Goal: Task Accomplishment & Management: Manage account settings

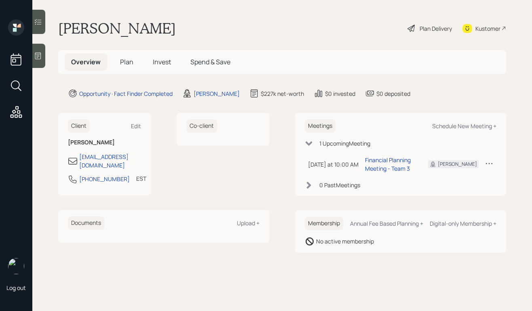
click at [433, 29] on div "Plan Delivery" at bounding box center [436, 28] width 32 height 8
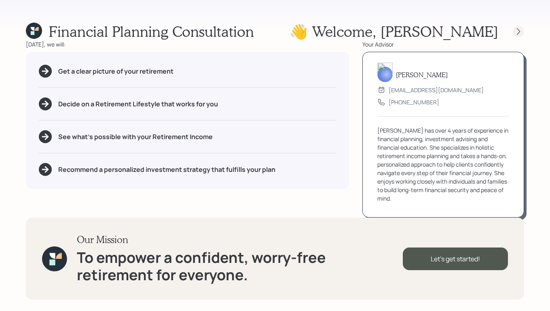
click at [519, 32] on icon at bounding box center [518, 31] width 3 height 7
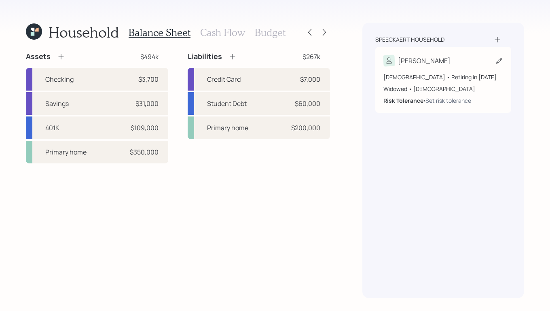
click at [460, 66] on div "59 years old • Retiring in January 2031 Widowed • Male Risk Tolerance: Set risk…" at bounding box center [443, 85] width 120 height 38
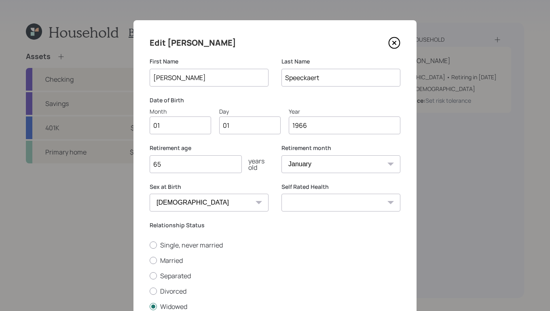
click at [191, 133] on input "01" at bounding box center [180, 125] width 61 height 18
type input "0"
type input "06"
type input "0"
type input "28"
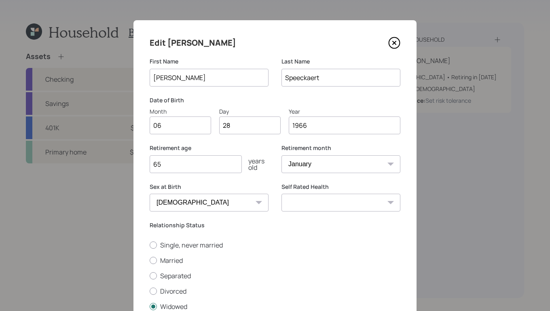
click at [215, 165] on input "65" at bounding box center [196, 164] width 92 height 18
type input "6"
type input "70"
click at [342, 166] on select "January February March April May June July August September October November De…" at bounding box center [341, 164] width 119 height 18
select select "6"
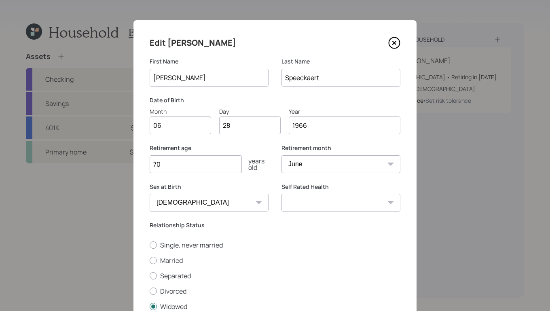
click at [282, 155] on select "January February March April May June July August September October November De…" at bounding box center [341, 164] width 119 height 18
click at [346, 205] on select "Excellent Very Good Good Fair Poor" at bounding box center [341, 203] width 119 height 18
select select "very_good"
click at [282, 194] on select "Excellent Very Good Good Fair Poor" at bounding box center [341, 203] width 119 height 18
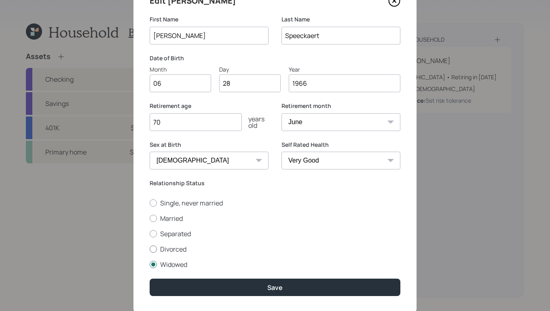
scroll to position [64, 0]
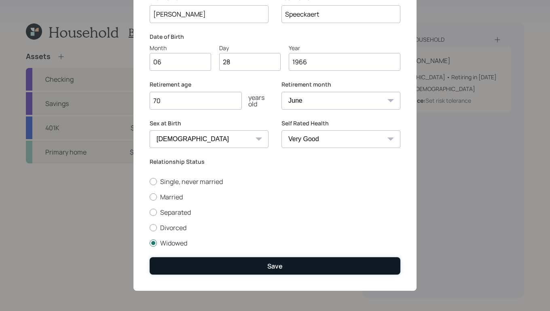
click at [286, 268] on button "Save" at bounding box center [275, 265] width 251 height 17
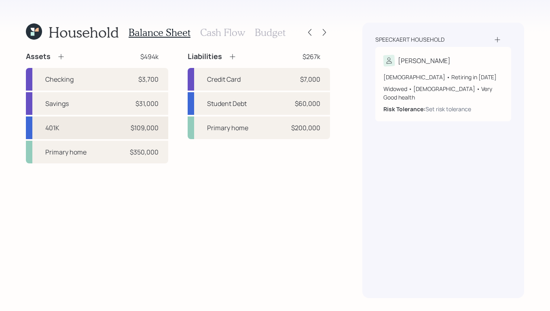
click at [84, 135] on div "401K $109,000" at bounding box center [97, 127] width 142 height 23
select select "company_sponsored"
select select "balanced"
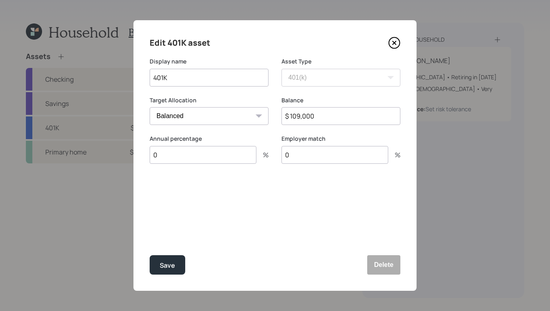
click at [184, 86] on input "401K" at bounding box center [209, 78] width 119 height 18
type input "401K -Vanguard"
drag, startPoint x: 182, startPoint y: 262, endPoint x: 184, endPoint y: 258, distance: 4.5
click at [182, 262] on button "Save" at bounding box center [168, 264] width 36 height 19
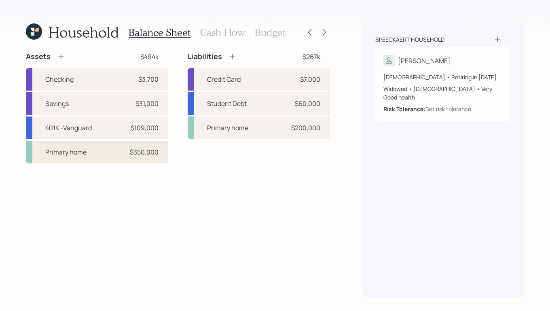
click at [90, 151] on div "Primary home $350,000" at bounding box center [97, 152] width 142 height 23
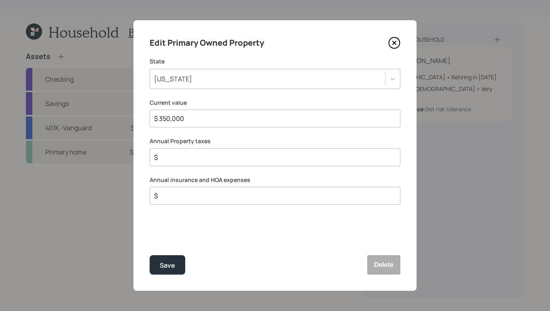
click at [200, 149] on div "$" at bounding box center [275, 157] width 251 height 18
click at [199, 151] on div "$" at bounding box center [275, 157] width 251 height 18
click at [201, 153] on input "$" at bounding box center [271, 157] width 237 height 10
click at [199, 156] on input "$" at bounding box center [271, 157] width 237 height 10
type input "$ 4,056"
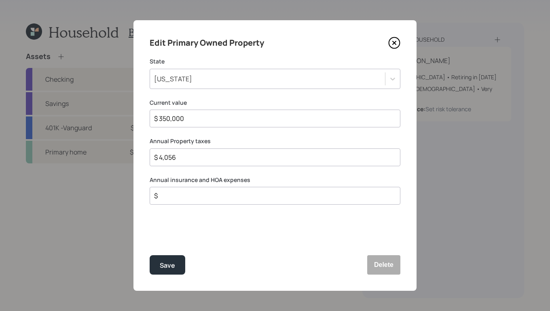
click at [176, 197] on input "$" at bounding box center [271, 196] width 237 height 10
click at [173, 262] on div "Save" at bounding box center [167, 265] width 15 height 11
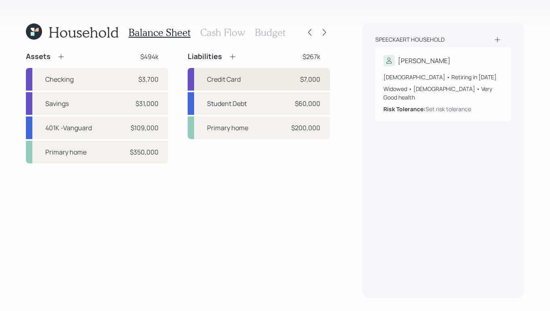
click at [242, 81] on div "Credit Card $7,000" at bounding box center [259, 79] width 142 height 23
select select "credit_card"
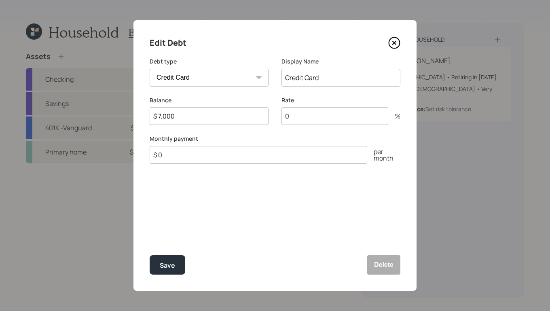
click at [320, 120] on input "0" at bounding box center [335, 116] width 107 height 18
drag, startPoint x: 210, startPoint y: 117, endPoint x: 78, endPoint y: 85, distance: 136.7
click at [73, 89] on div "Edit Debt Debt type Car Credit Card Medical Student Other Display Name Credit C…" at bounding box center [275, 155] width 550 height 311
type input "$ 13,401"
click at [322, 121] on input "0" at bounding box center [335, 116] width 107 height 18
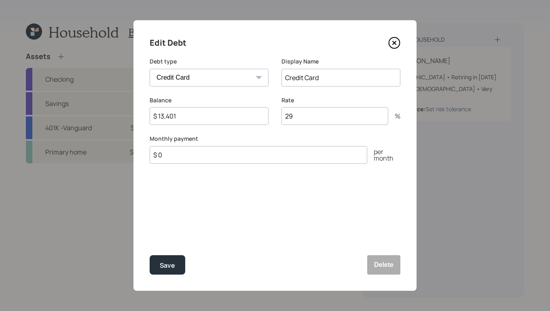
type input "29"
click at [176, 152] on input "$ 0" at bounding box center [259, 155] width 218 height 18
type input "$ 650"
drag, startPoint x: 173, startPoint y: 267, endPoint x: 169, endPoint y: 266, distance: 4.1
click at [173, 267] on div "Save" at bounding box center [167, 265] width 15 height 11
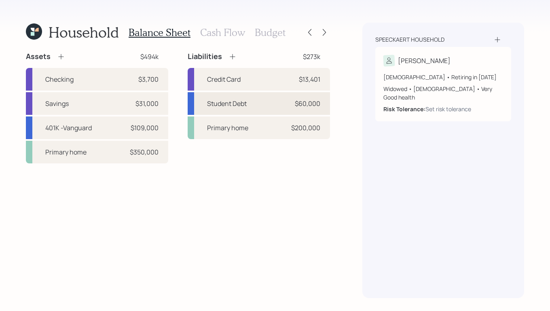
click at [283, 107] on div "Student Debt $60,000" at bounding box center [259, 103] width 142 height 23
select select "student"
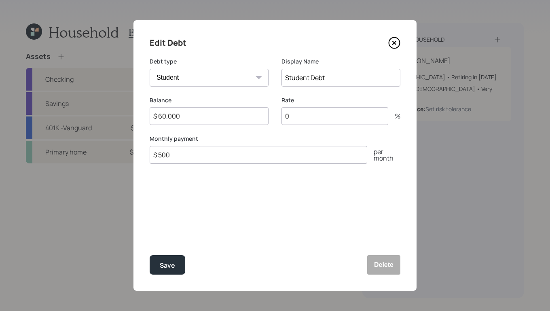
click at [165, 118] on input "$ 60,000" at bounding box center [209, 116] width 119 height 18
click at [197, 118] on input "$ 69,000" at bounding box center [209, 116] width 119 height 18
type input "$ 69,891"
click at [294, 119] on input "0" at bounding box center [335, 116] width 107 height 18
type input "6.25"
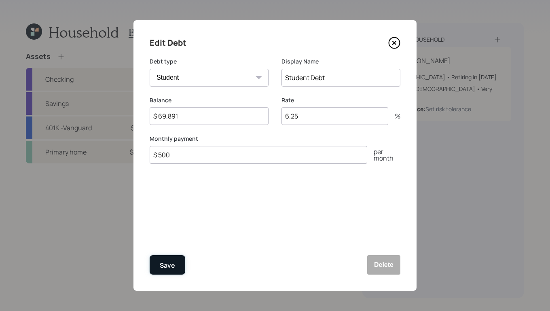
click at [172, 266] on div "Save" at bounding box center [167, 265] width 15 height 11
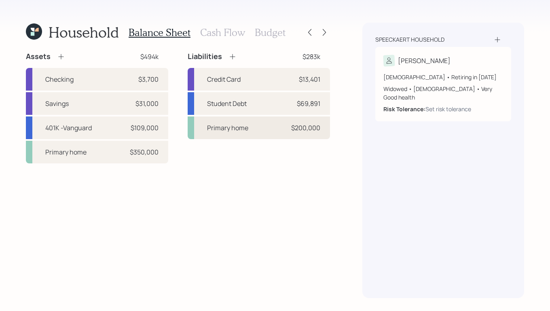
click at [258, 133] on div "Primary home $200,000" at bounding box center [259, 127] width 142 height 23
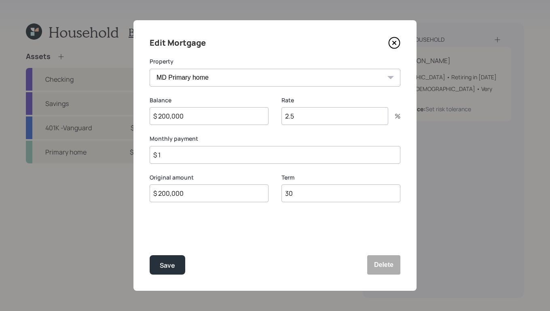
click at [213, 119] on input "$ 200,000" at bounding box center [209, 116] width 119 height 18
click at [169, 117] on input "$ 200,000" at bounding box center [209, 116] width 119 height 18
click at [214, 121] on input "$ 245,000" at bounding box center [209, 116] width 119 height 18
type input "$ 245,833"
click at [218, 148] on input "$ 1" at bounding box center [275, 155] width 251 height 18
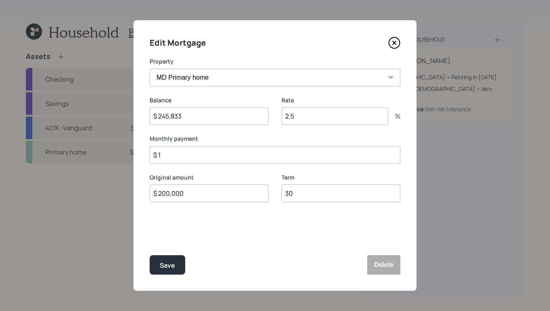
click at [216, 151] on input "$ 1" at bounding box center [275, 155] width 251 height 18
type input "$ 1,440"
click at [165, 271] on button "Save" at bounding box center [168, 264] width 36 height 19
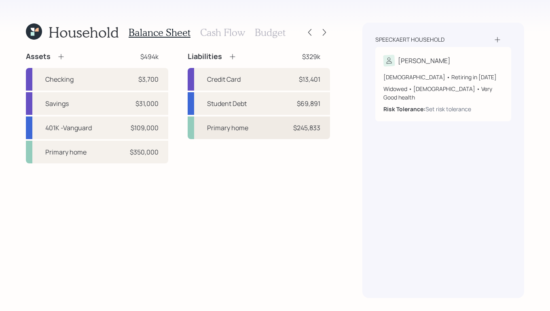
click at [240, 129] on div "Primary home" at bounding box center [227, 128] width 41 height 10
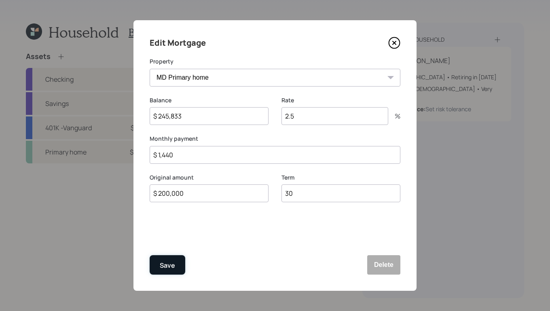
click at [161, 267] on div "Save" at bounding box center [167, 265] width 15 height 11
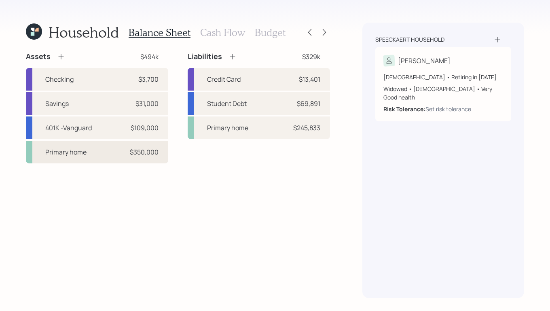
click at [91, 152] on div "Primary home $350,000" at bounding box center [97, 152] width 142 height 23
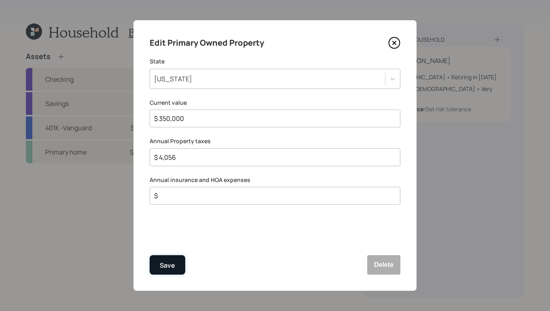
click at [164, 264] on div "Save" at bounding box center [167, 265] width 15 height 11
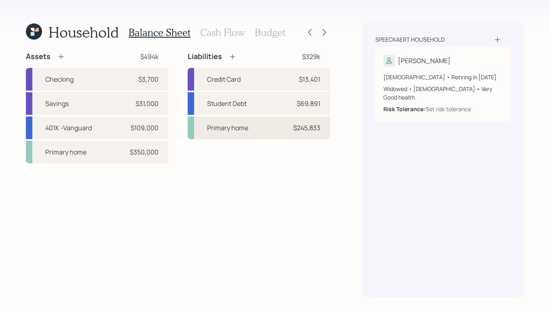
click at [258, 131] on div "Primary home $245,833" at bounding box center [259, 127] width 142 height 23
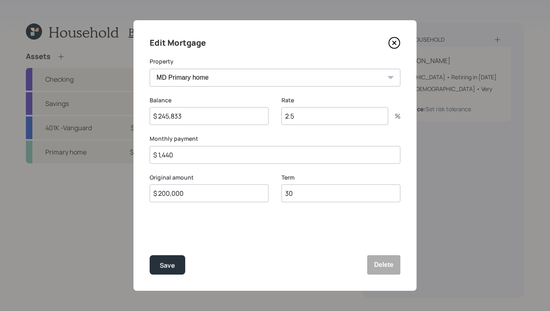
drag, startPoint x: 227, startPoint y: 155, endPoint x: 108, endPoint y: 136, distance: 120.4
click at [106, 138] on div "Edit Mortgage Property MD Primary home Balance $ 245,833 Rate 2.5 % Monthly pay…" at bounding box center [275, 155] width 550 height 311
type input "$ 1,102"
click at [169, 267] on div "Save" at bounding box center [167, 265] width 15 height 11
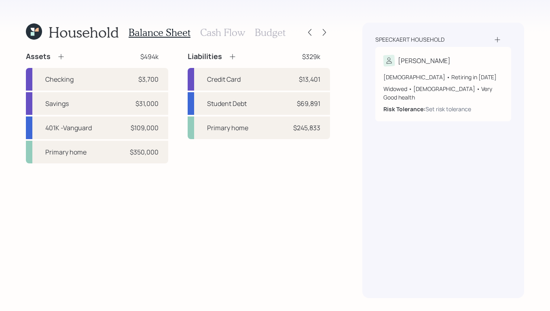
click at [229, 38] on h3 "Cash Flow" at bounding box center [222, 33] width 45 height 12
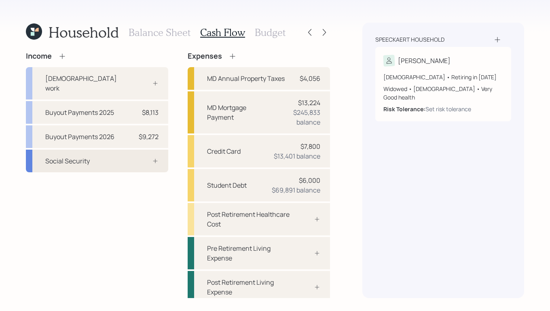
click at [68, 156] on div "Social Security" at bounding box center [97, 161] width 142 height 23
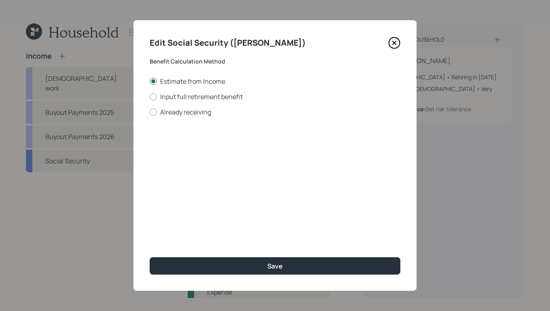
click at [391, 40] on icon at bounding box center [394, 43] width 12 height 12
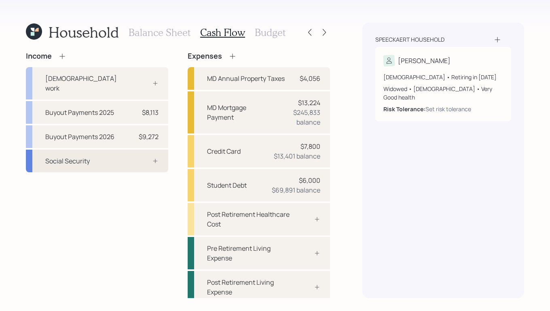
click at [122, 154] on div "Social Security" at bounding box center [97, 161] width 142 height 23
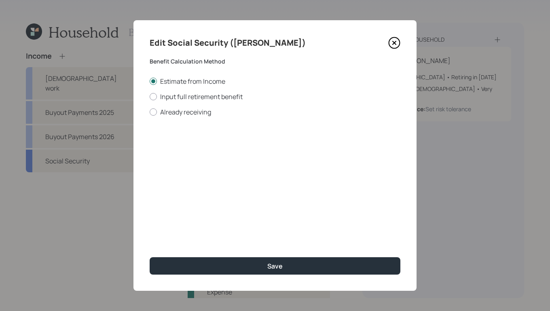
click at [156, 101] on div "Estimate from Income Input full retirement benefit Already receiving" at bounding box center [275, 97] width 251 height 40
click at [153, 96] on div at bounding box center [153, 96] width 7 height 7
click at [150, 96] on input "Input full retirement benefit" at bounding box center [149, 96] width 0 height 0
radio input "true"
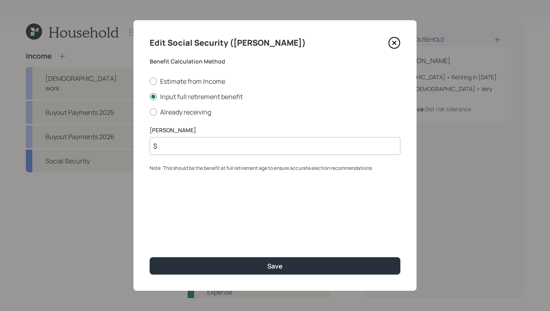
click at [168, 142] on input "$" at bounding box center [275, 146] width 251 height 18
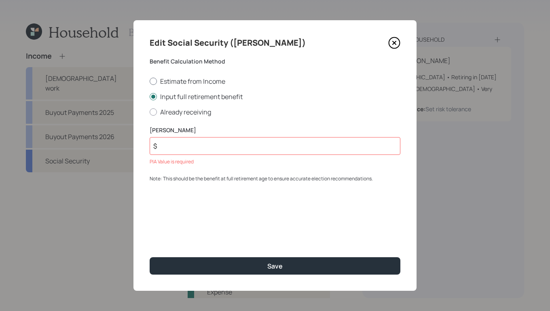
click at [155, 82] on div at bounding box center [153, 81] width 7 height 7
click at [150, 81] on input "Estimate from Income" at bounding box center [149, 81] width 0 height 0
radio input "true"
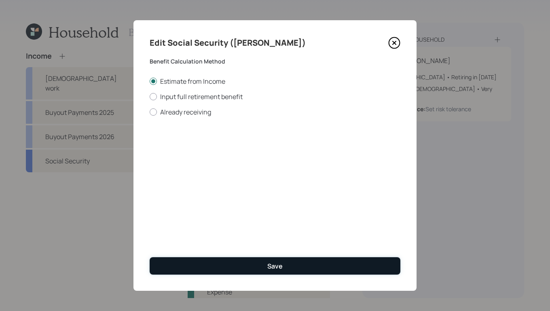
click at [277, 259] on button "Save" at bounding box center [275, 265] width 251 height 17
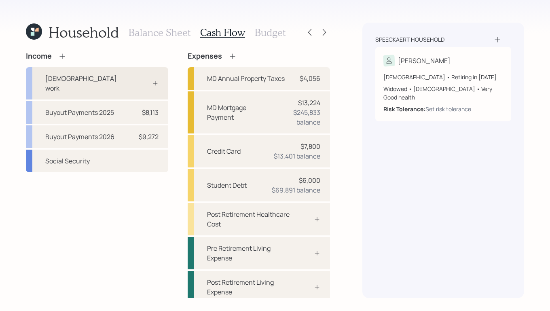
click at [135, 80] on div at bounding box center [146, 83] width 24 height 6
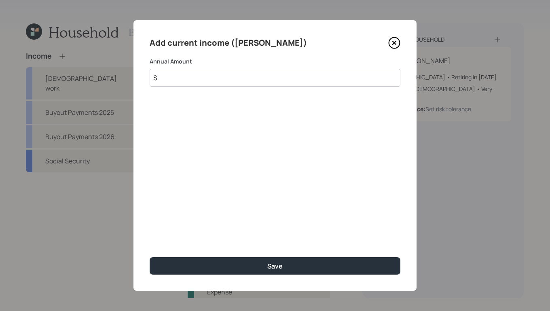
click at [205, 76] on input "$" at bounding box center [275, 78] width 251 height 18
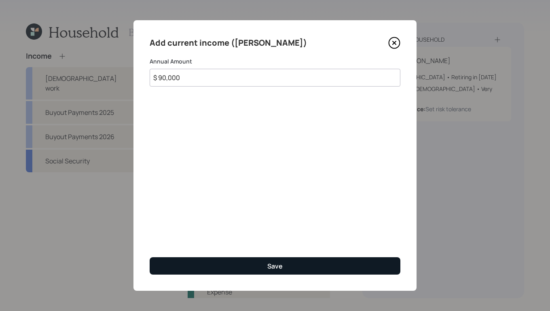
type input "$ 90,000"
click at [254, 269] on button "Save" at bounding box center [275, 265] width 251 height 17
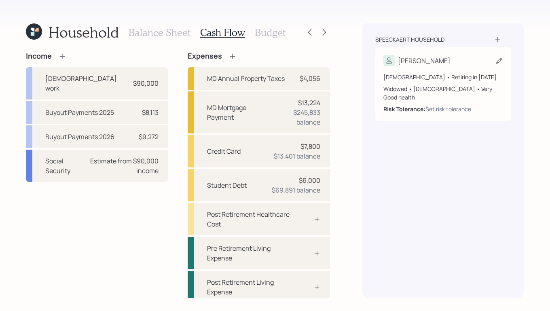
click at [476, 66] on div "[PERSON_NAME]" at bounding box center [443, 60] width 120 height 11
select select "6"
select select "very_good"
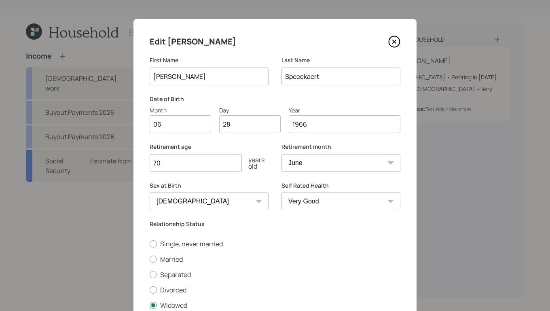
scroll to position [2, 0]
click at [167, 158] on input "70" at bounding box center [196, 163] width 92 height 18
drag, startPoint x: 159, startPoint y: 155, endPoint x: 164, endPoint y: 158, distance: 6.0
click at [162, 158] on input "70" at bounding box center [196, 163] width 92 height 18
click at [164, 158] on input "70" at bounding box center [196, 163] width 92 height 18
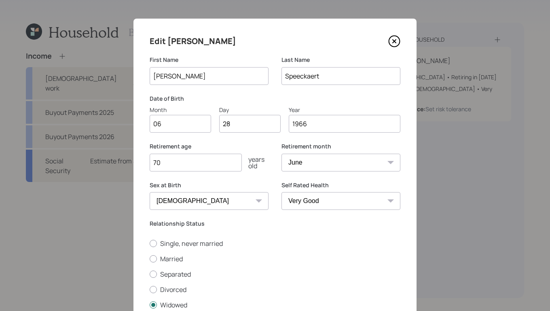
type input "7"
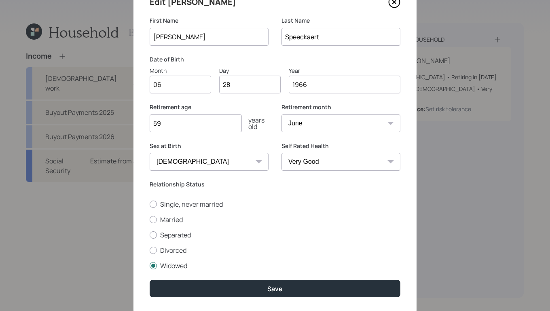
scroll to position [55, 0]
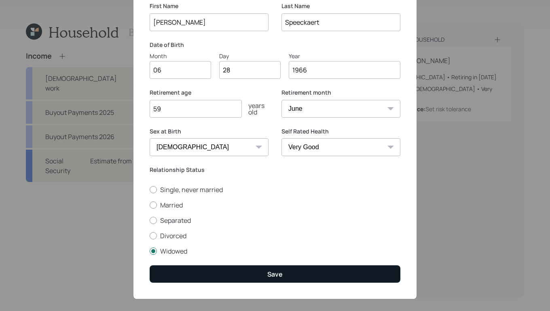
type input "59"
click at [294, 269] on button "Save" at bounding box center [275, 273] width 251 height 17
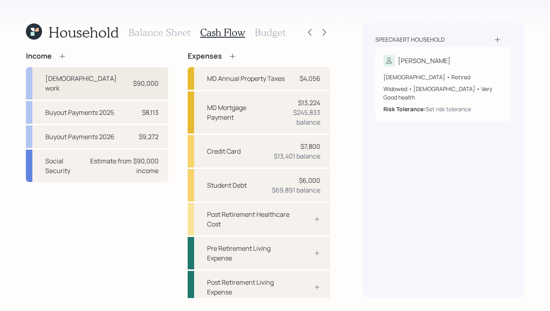
click at [113, 78] on div "Full-time work $90,000" at bounding box center [97, 83] width 142 height 32
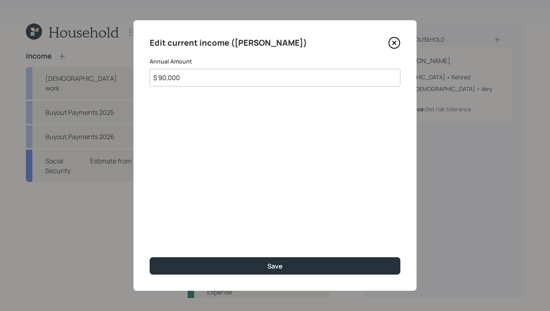
click at [188, 77] on input "$ 90,000" at bounding box center [275, 78] width 251 height 18
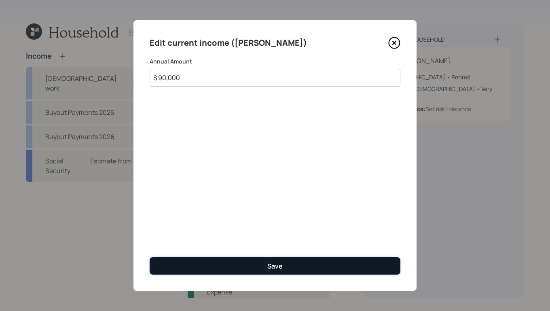
click at [266, 260] on button "Save" at bounding box center [275, 265] width 251 height 17
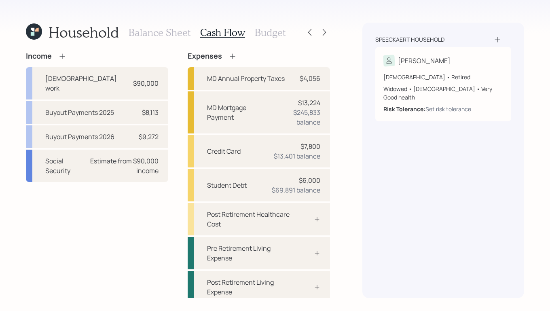
click at [60, 59] on icon at bounding box center [62, 56] width 8 height 8
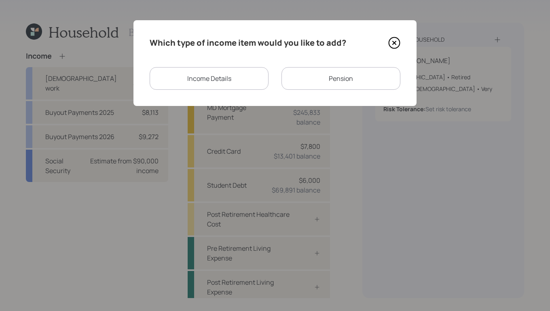
click at [235, 71] on div "Income Details" at bounding box center [209, 78] width 119 height 23
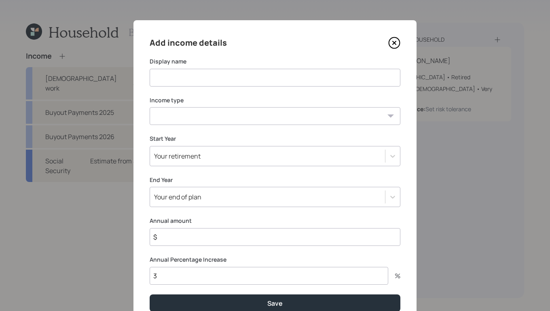
click at [274, 76] on input at bounding box center [275, 78] width 251 height 18
type input "Future Income"
click at [359, 124] on select "Full-time work Part-time work Self employment Other" at bounding box center [275, 116] width 251 height 18
click at [150, 107] on select "Full-time work Part-time work Self employment Other" at bounding box center [275, 116] width 251 height 18
click at [330, 117] on select "Full-time work Part-time work Self employment Other" at bounding box center [275, 116] width 251 height 18
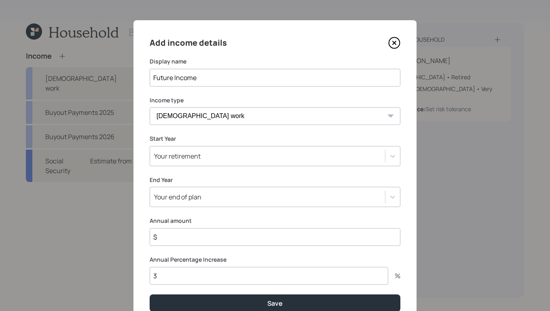
select select "part_time"
click at [150, 107] on select "Full-time work Part-time work Self employment Other" at bounding box center [275, 116] width 251 height 18
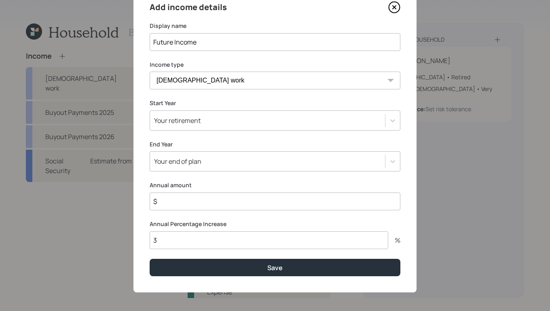
scroll to position [38, 0]
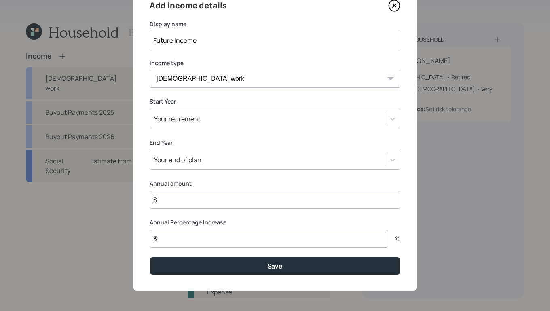
click at [269, 204] on input "$" at bounding box center [275, 200] width 251 height 18
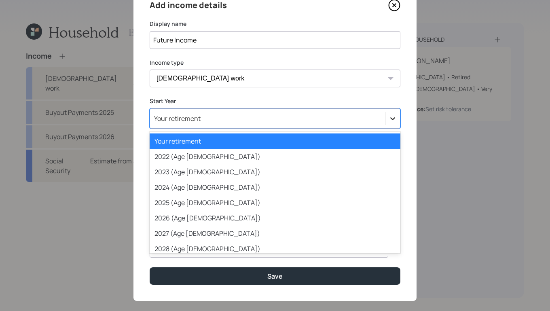
click at [391, 118] on icon at bounding box center [392, 118] width 5 height 3
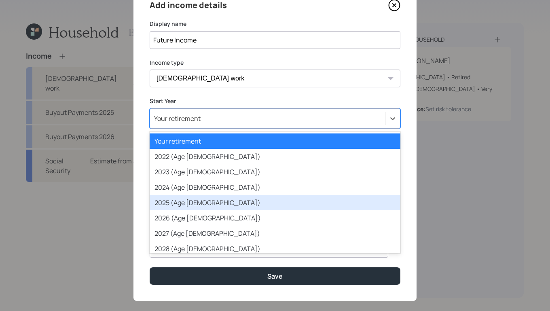
click at [255, 202] on div "2025 (Age 59)" at bounding box center [275, 202] width 251 height 15
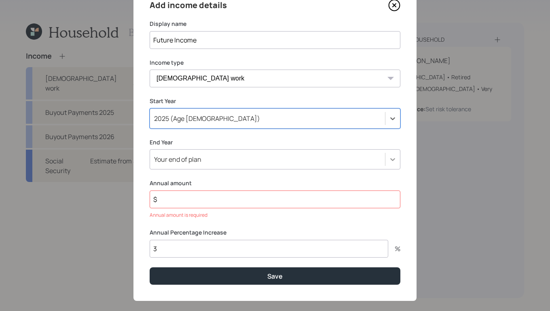
click at [397, 157] on div at bounding box center [392, 159] width 15 height 15
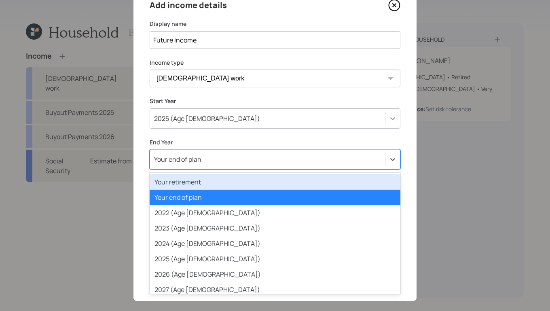
click at [390, 116] on icon at bounding box center [393, 118] width 8 height 8
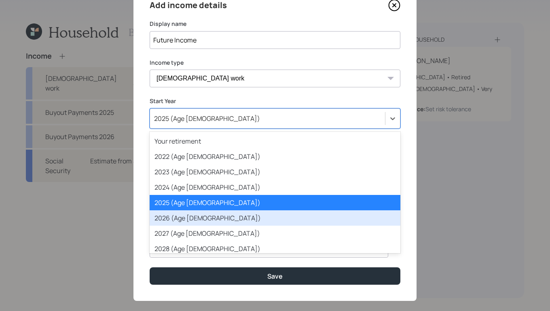
click at [301, 216] on div "2026 (Age 60)" at bounding box center [275, 217] width 251 height 15
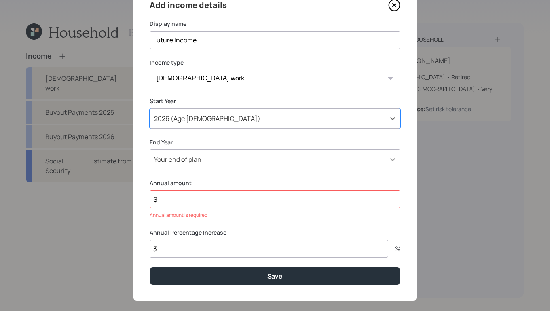
click at [389, 161] on icon at bounding box center [393, 159] width 8 height 8
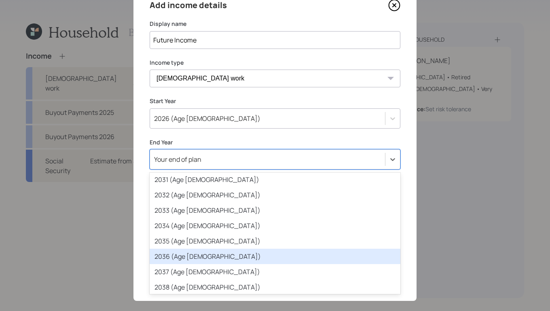
scroll to position [173, 0]
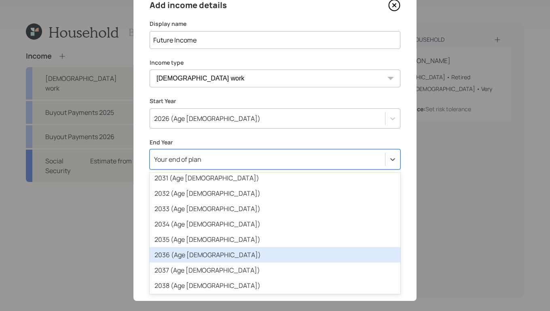
click at [202, 253] on div "2036 (Age 70)" at bounding box center [275, 254] width 251 height 15
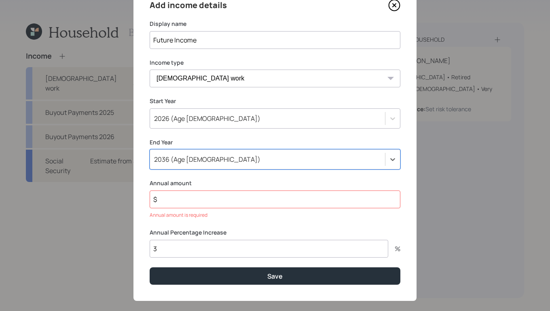
click at [256, 200] on input "$" at bounding box center [275, 200] width 251 height 18
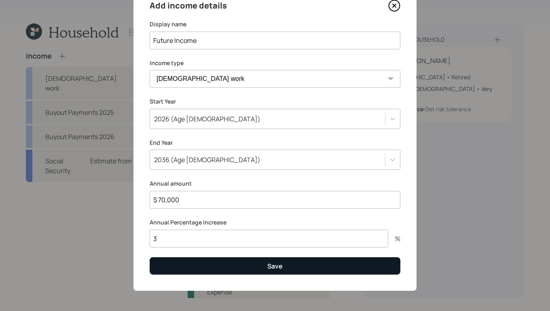
type input "$ 70,000"
click at [312, 270] on button "Save" at bounding box center [275, 265] width 251 height 17
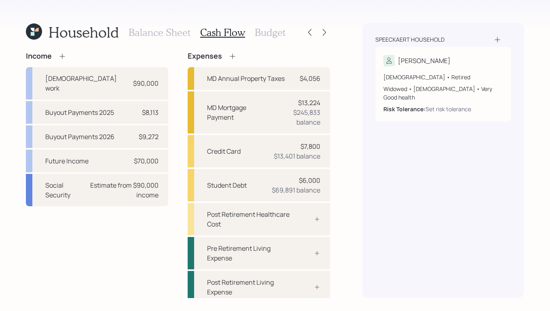
click at [162, 32] on h3 "Balance Sheet" at bounding box center [160, 33] width 62 height 12
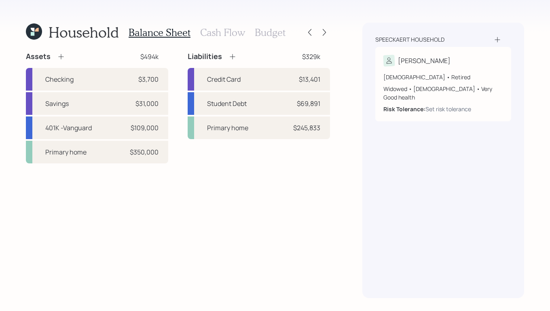
click at [61, 57] on icon at bounding box center [60, 56] width 5 height 5
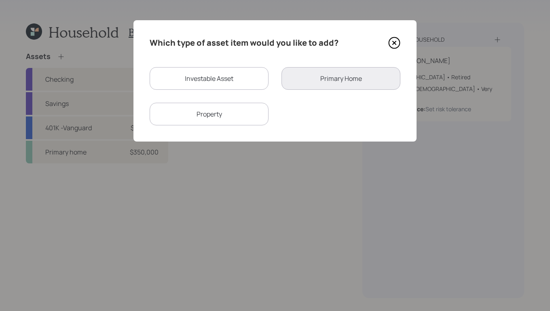
click at [391, 42] on icon at bounding box center [394, 43] width 12 height 12
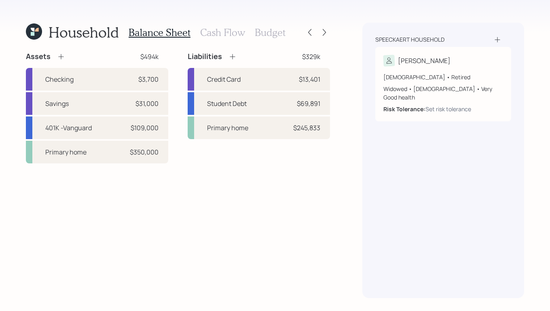
click at [62, 53] on icon at bounding box center [61, 57] width 8 height 8
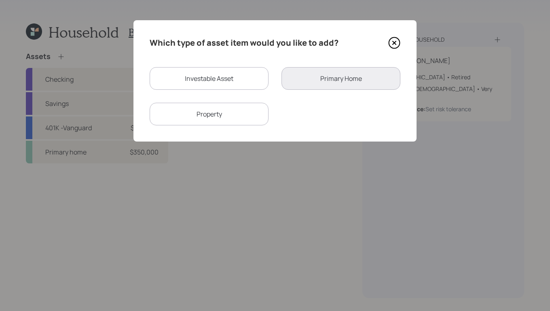
click at [175, 79] on div "Investable Asset" at bounding box center [209, 78] width 119 height 23
select select "taxable"
select select "balanced"
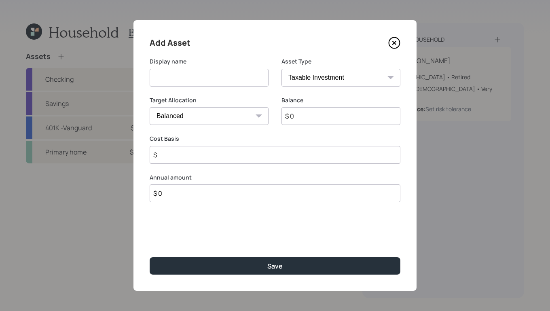
click at [211, 82] on input at bounding box center [209, 78] width 119 height 18
type input "savings 2"
click at [396, 38] on icon at bounding box center [394, 43] width 12 height 12
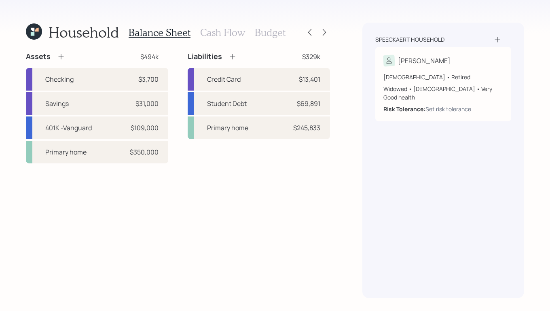
click at [210, 27] on h3 "Cash Flow" at bounding box center [222, 33] width 45 height 12
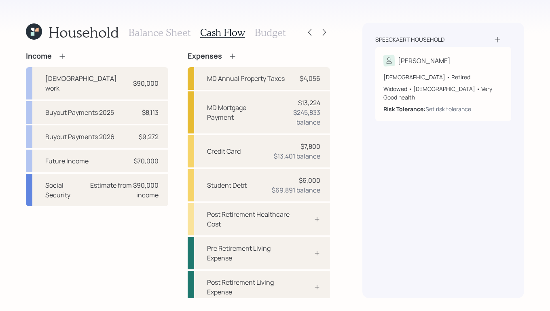
click at [61, 57] on icon at bounding box center [62, 56] width 8 height 8
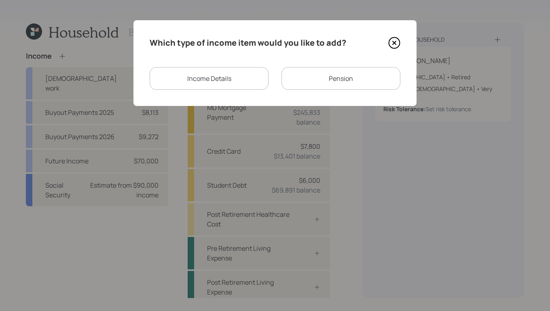
click at [226, 85] on div "Income Details" at bounding box center [209, 78] width 119 height 23
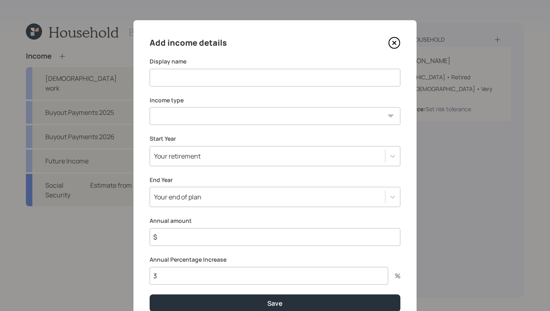
click at [239, 79] on input at bounding box center [275, 78] width 251 height 18
type input "Lump Sum"
click at [366, 110] on select "Full-time work Part-time work Self employment Other" at bounding box center [275, 116] width 251 height 18
select select "other"
click at [150, 107] on select "Full-time work Part-time work Self employment Other" at bounding box center [275, 116] width 251 height 18
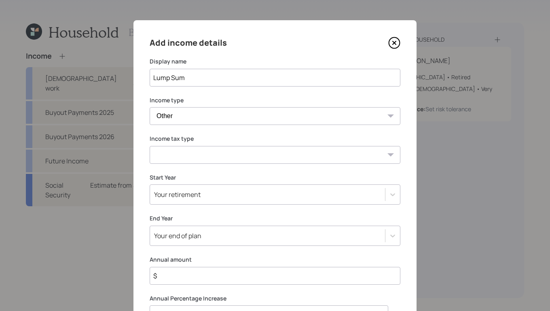
click at [369, 154] on select "Tax-free Earned Self Employment Alimony Royalties Pension / Annuity Interest Di…" at bounding box center [275, 155] width 251 height 18
select select "tax_free"
click at [150, 146] on select "Tax-free Earned Self Employment Alimony Royalties Pension / Annuity Interest Di…" at bounding box center [275, 155] width 251 height 18
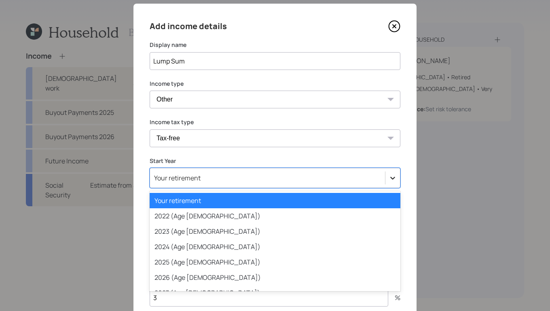
click at [387, 190] on div "Add income details Display name Lump Sum Income type Full-time work Part-time w…" at bounding box center [274, 177] width 283 height 347
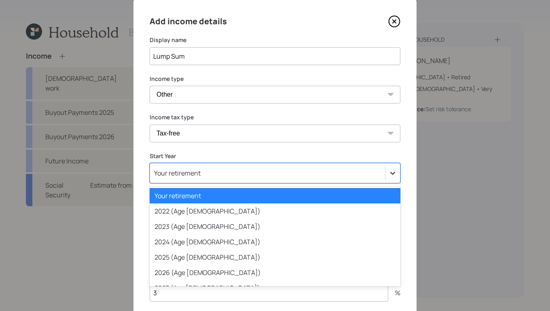
scroll to position [21, 0]
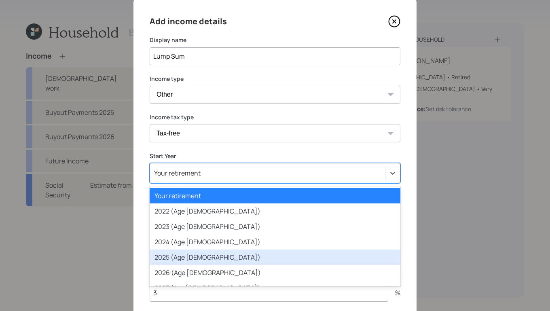
click at [238, 262] on div "2025 (Age 59)" at bounding box center [275, 257] width 251 height 15
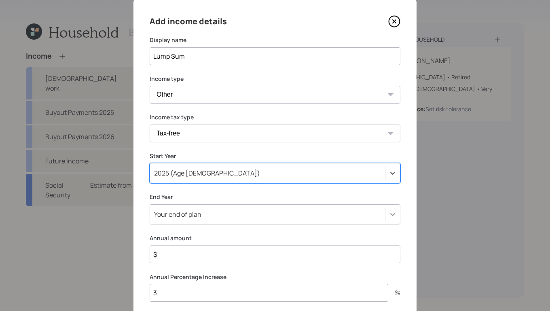
click at [384, 212] on div "Your end of plan" at bounding box center [275, 214] width 251 height 20
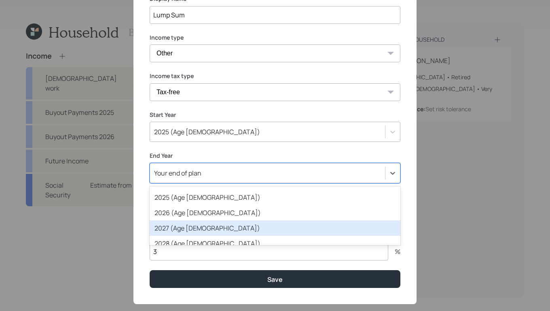
scroll to position [74, 0]
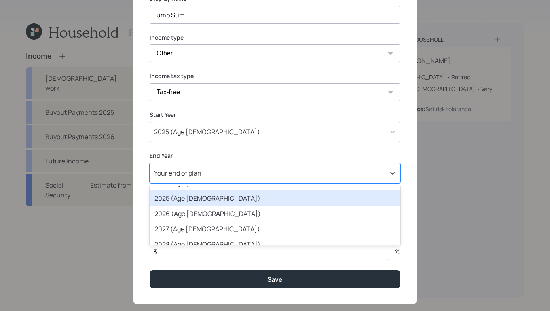
click at [235, 201] on div "2025 (Age 59)" at bounding box center [275, 198] width 251 height 15
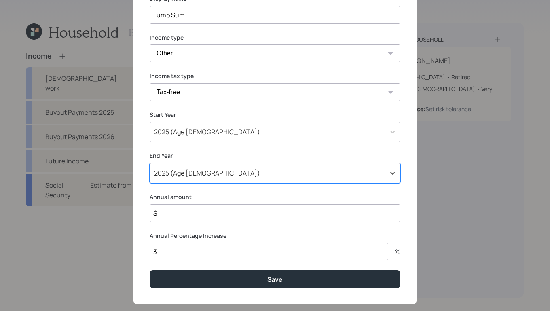
click at [231, 211] on input "$" at bounding box center [275, 213] width 251 height 18
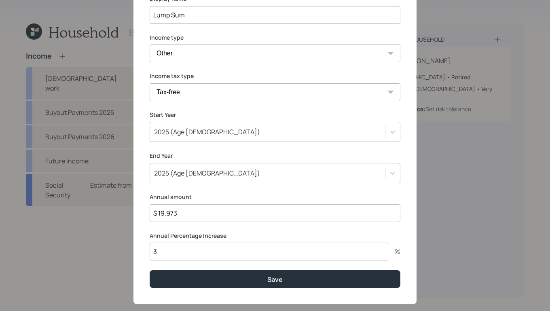
type input "$ 19,973"
click at [195, 256] on input "3" at bounding box center [269, 252] width 239 height 18
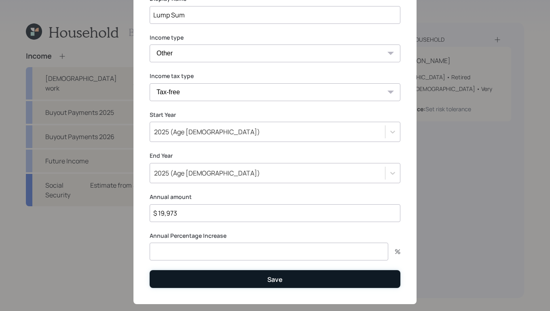
click at [316, 284] on button "Save" at bounding box center [275, 278] width 251 height 17
click at [277, 283] on div "Save" at bounding box center [274, 279] width 15 height 9
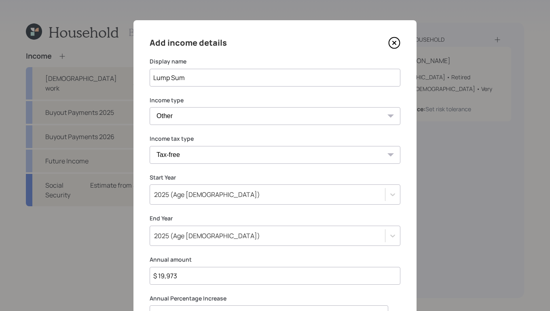
scroll to position [76, 0]
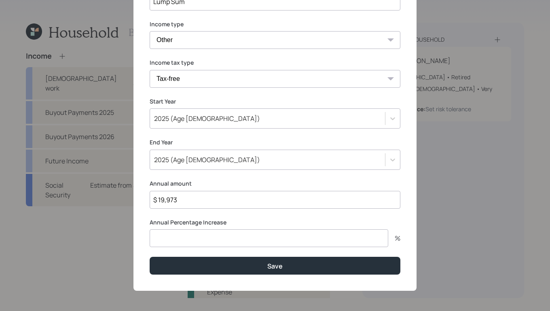
click at [220, 241] on input "number" at bounding box center [269, 238] width 239 height 18
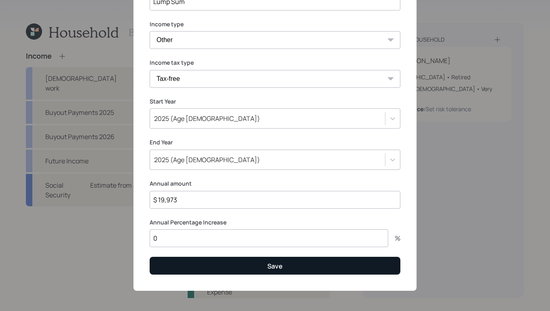
type input "0"
click at [250, 269] on button "Save" at bounding box center [275, 265] width 251 height 17
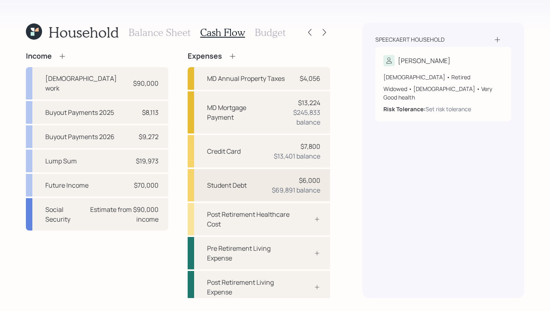
scroll to position [5, 0]
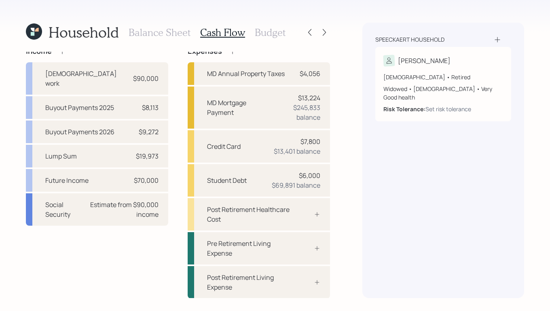
click at [264, 34] on h3 "Budget" at bounding box center [270, 33] width 31 height 12
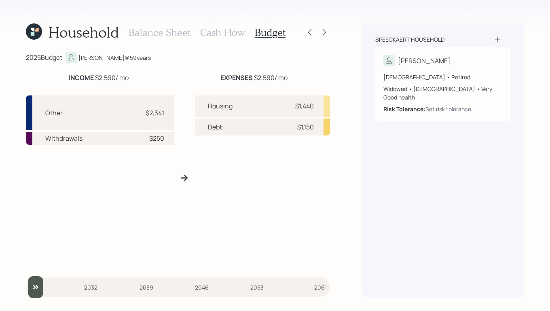
click at [224, 33] on h3 "Cash Flow" at bounding box center [222, 33] width 45 height 12
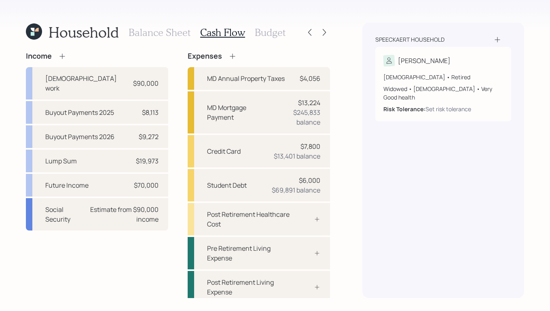
click at [163, 39] on div "Balance Sheet Cash Flow Budget" at bounding box center [207, 32] width 157 height 19
click at [179, 32] on h3 "Balance Sheet" at bounding box center [160, 33] width 62 height 12
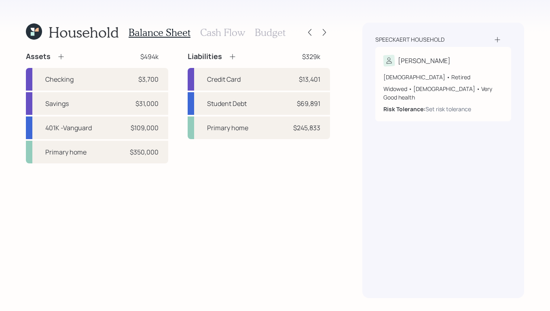
click at [262, 32] on h3 "Budget" at bounding box center [270, 33] width 31 height 12
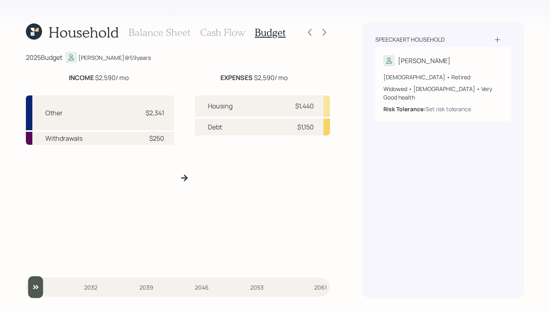
click at [485, 203] on div "Speeckaert household Douglas 59 years old • Retired Widowed • Male • Very Good …" at bounding box center [443, 160] width 162 height 275
click at [219, 32] on h3 "Cash Flow" at bounding box center [222, 33] width 45 height 12
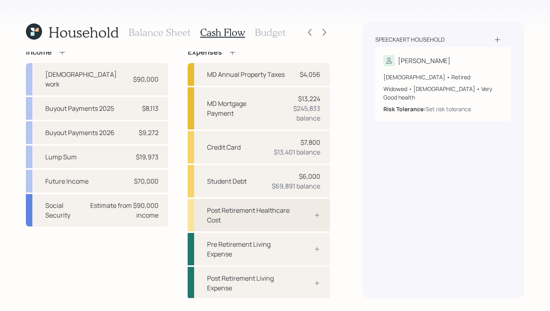
scroll to position [5, 0]
click at [294, 288] on div "Post Retirement Living Expense" at bounding box center [259, 282] width 142 height 32
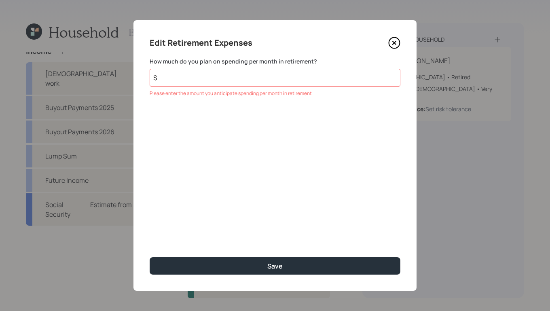
click at [393, 40] on icon at bounding box center [394, 43] width 12 height 12
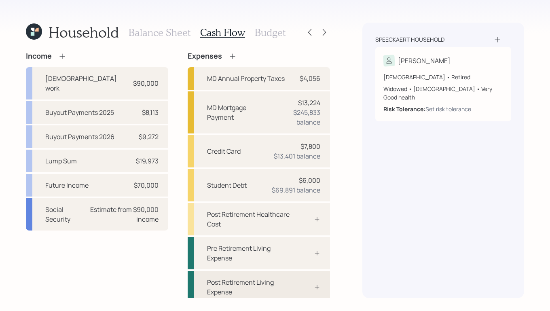
click at [262, 278] on div "Post Retirement Living Expense" at bounding box center [248, 286] width 83 height 19
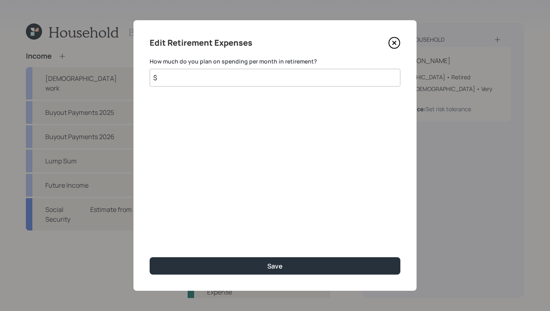
click at [220, 78] on input "$" at bounding box center [275, 78] width 251 height 18
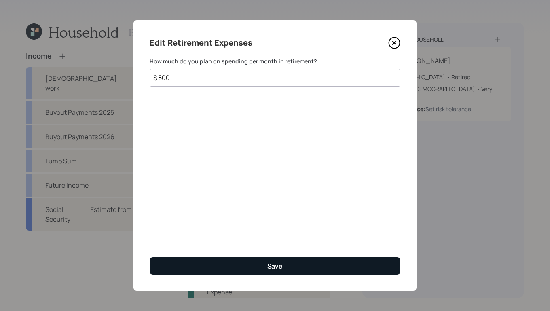
type input "$ 800"
click at [292, 269] on button "Save" at bounding box center [275, 265] width 251 height 17
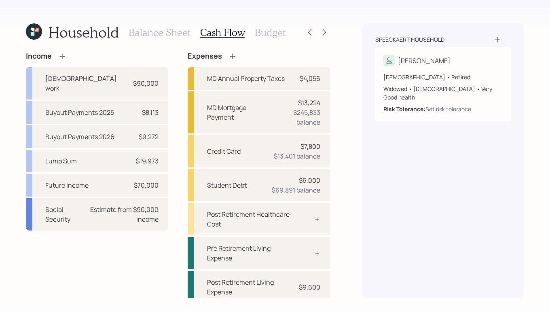
click at [272, 33] on h3 "Budget" at bounding box center [270, 33] width 31 height 12
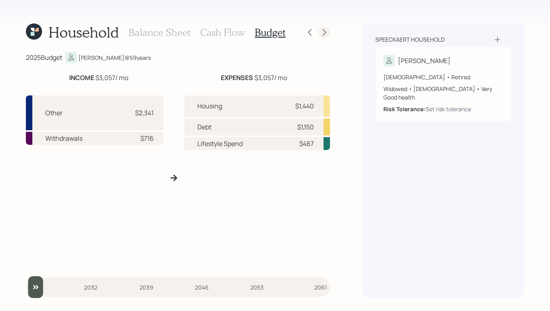
click at [325, 36] on icon at bounding box center [324, 32] width 8 height 8
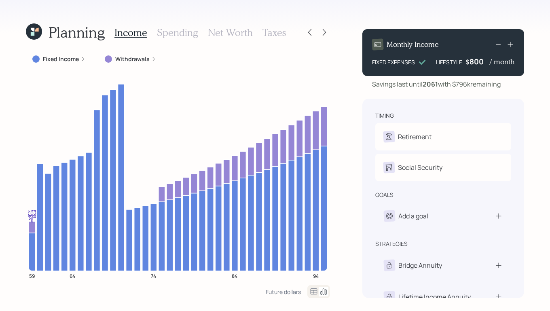
click at [83, 59] on icon at bounding box center [82, 59] width 5 height 5
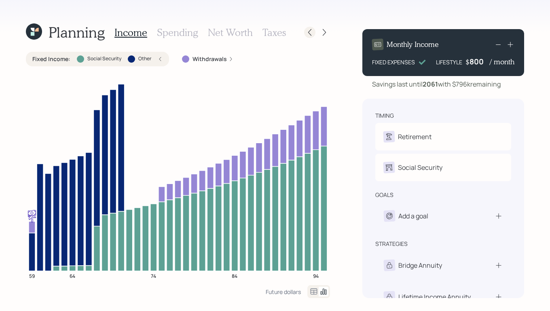
click at [309, 31] on icon at bounding box center [310, 32] width 8 height 8
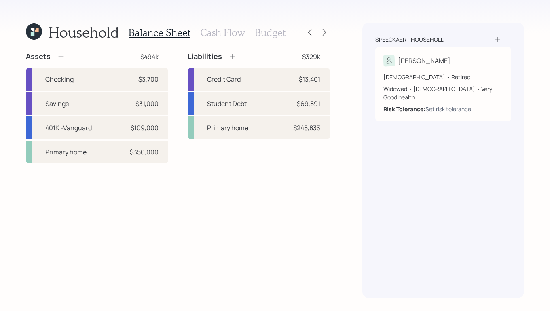
click at [220, 38] on h3 "Cash Flow" at bounding box center [222, 33] width 45 height 12
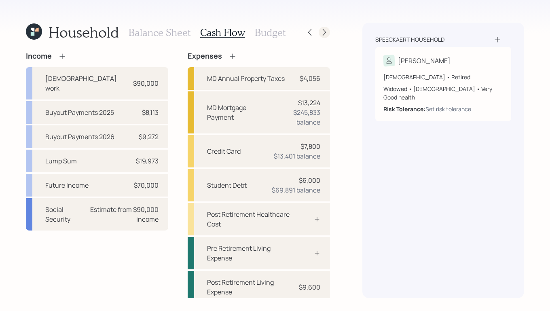
click at [322, 35] on icon at bounding box center [324, 32] width 8 height 8
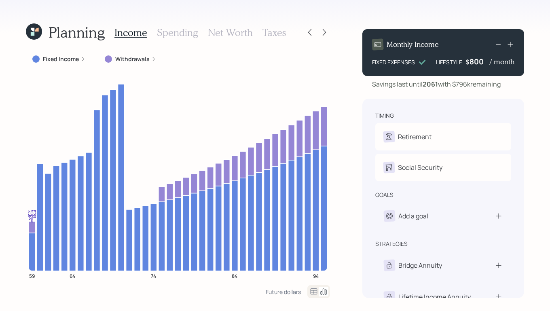
click at [188, 36] on h3 "Spending" at bounding box center [177, 33] width 41 height 12
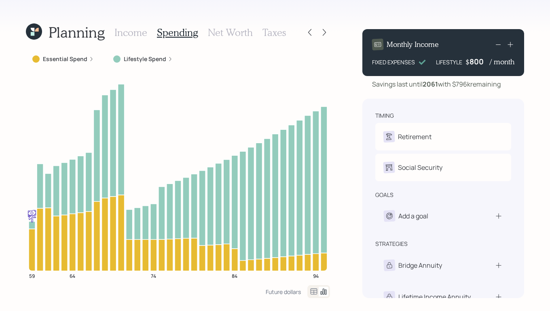
click at [136, 33] on h3 "Income" at bounding box center [130, 33] width 33 height 12
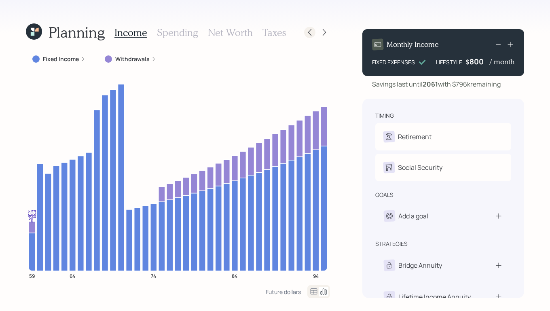
click at [310, 31] on icon at bounding box center [310, 32] width 8 height 8
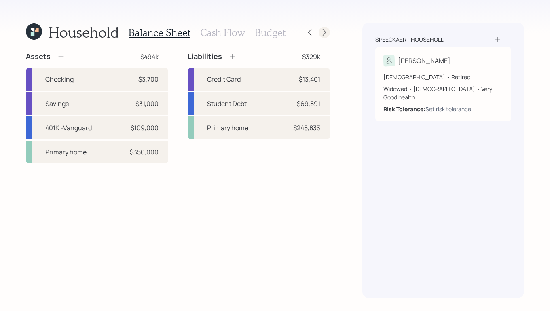
click at [321, 31] on icon at bounding box center [324, 32] width 8 height 8
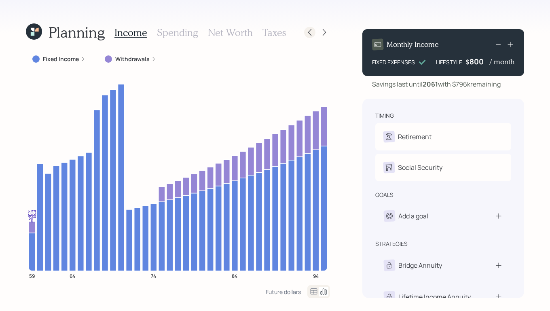
click at [309, 34] on icon at bounding box center [309, 32] width 3 height 7
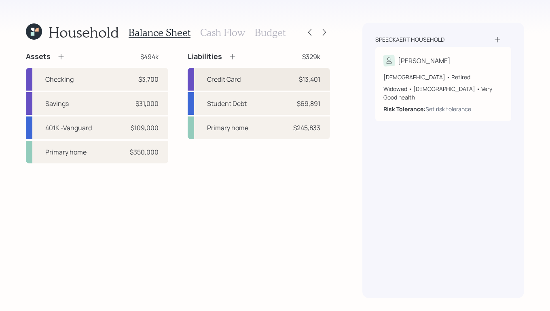
click at [246, 83] on div "Credit Card $13,401" at bounding box center [259, 79] width 142 height 23
select select "credit_card"
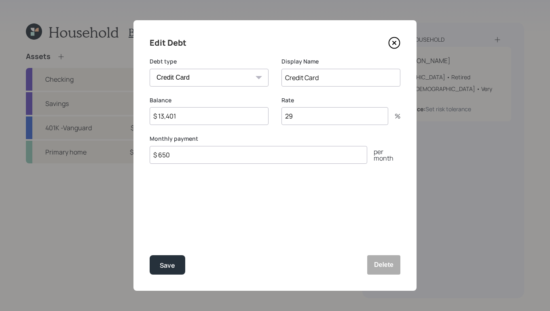
drag, startPoint x: 298, startPoint y: 116, endPoint x: 269, endPoint y: 117, distance: 29.1
click at [269, 117] on div "Balance $ 13,401 Rate 29 %" at bounding box center [275, 115] width 251 height 39
drag, startPoint x: 261, startPoint y: 221, endPoint x: 268, endPoint y: 199, distance: 23.3
click at [264, 219] on div "Edit Debt Debt type Car Credit Card Medical Student Other Display Name Credit C…" at bounding box center [274, 155] width 283 height 271
click at [172, 265] on div "Save" at bounding box center [167, 265] width 15 height 11
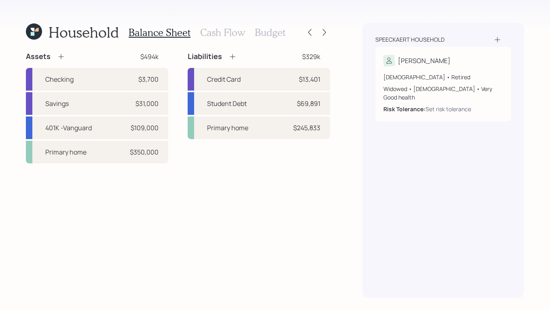
click at [215, 29] on h3 "Cash Flow" at bounding box center [222, 33] width 45 height 12
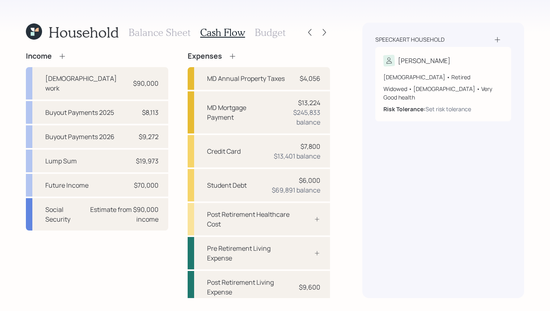
click at [163, 28] on h3 "Balance Sheet" at bounding box center [160, 33] width 62 height 12
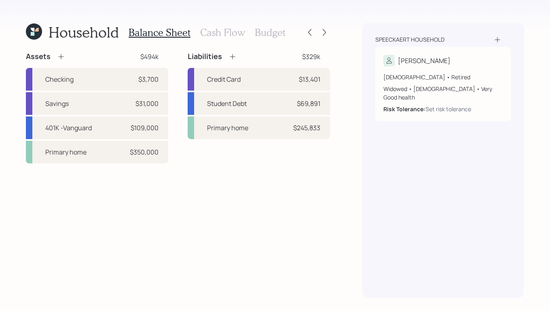
click at [227, 36] on h3 "Cash Flow" at bounding box center [222, 33] width 45 height 12
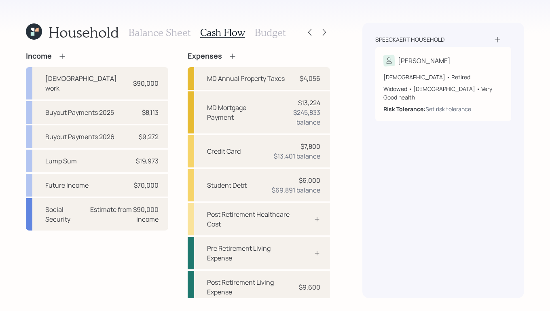
click at [155, 30] on h3 "Balance Sheet" at bounding box center [160, 33] width 62 height 12
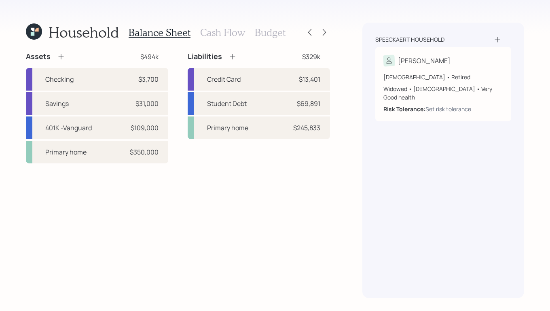
click at [214, 27] on h3 "Cash Flow" at bounding box center [222, 33] width 45 height 12
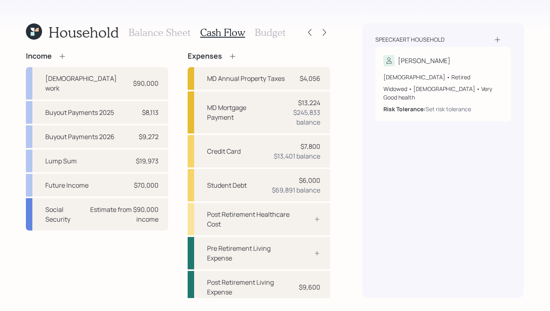
click at [140, 27] on h3 "Balance Sheet" at bounding box center [160, 33] width 62 height 12
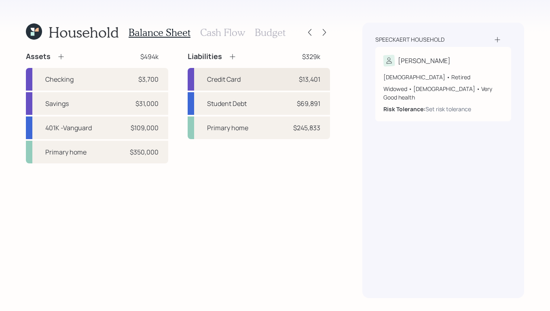
click at [287, 86] on div "Credit Card $13,401" at bounding box center [259, 79] width 142 height 23
select select "credit_card"
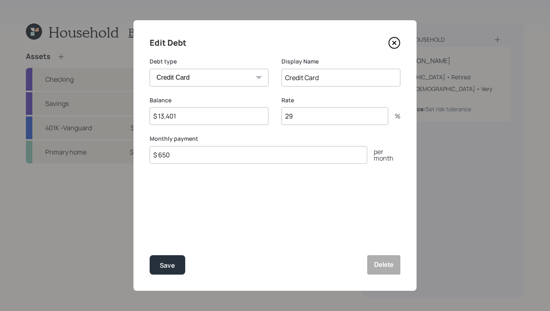
drag, startPoint x: 292, startPoint y: 116, endPoint x: 269, endPoint y: 112, distance: 23.3
click at [269, 112] on div "Balance $ 13,401 Rate 29 %" at bounding box center [275, 115] width 251 height 39
click at [242, 229] on div "Edit Debt Debt type Car Credit Card Medical Student Other Display Name Credit C…" at bounding box center [274, 155] width 283 height 271
click at [181, 263] on button "Save" at bounding box center [168, 264] width 36 height 19
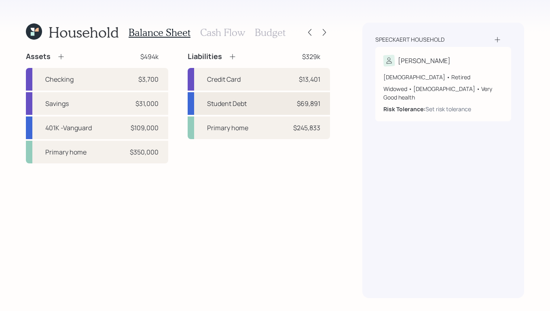
click at [238, 108] on div "Student Debt $69,891" at bounding box center [259, 103] width 142 height 23
select select "student"
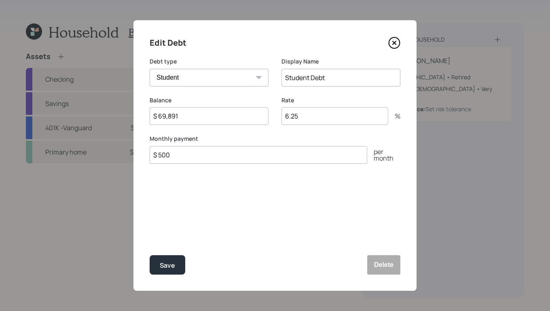
drag, startPoint x: 303, startPoint y: 118, endPoint x: 280, endPoint y: 116, distance: 23.5
click at [280, 116] on div "Balance $ 69,891 Rate 6.25 %" at bounding box center [275, 115] width 251 height 39
click at [334, 229] on div "Edit Debt Debt type Car Credit Card Medical Student Other Display Name Student …" at bounding box center [274, 155] width 283 height 271
drag, startPoint x: 188, startPoint y: 115, endPoint x: 147, endPoint y: 116, distance: 41.3
click at [156, 117] on input "$ 69,891" at bounding box center [209, 116] width 119 height 18
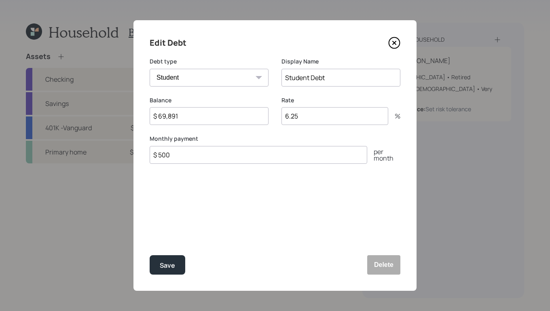
click at [234, 231] on div "Edit Debt Debt type Car Credit Card Medical Student Other Display Name Student …" at bounding box center [274, 155] width 283 height 271
click at [177, 271] on button "Save" at bounding box center [168, 264] width 36 height 19
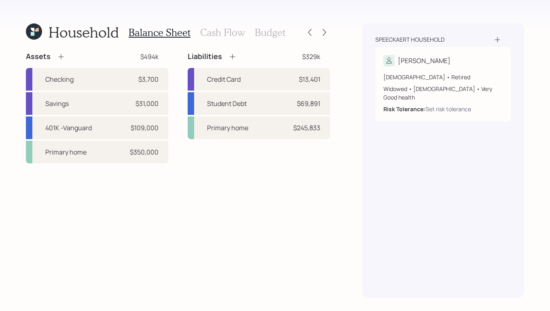
click at [224, 31] on h3 "Cash Flow" at bounding box center [222, 33] width 45 height 12
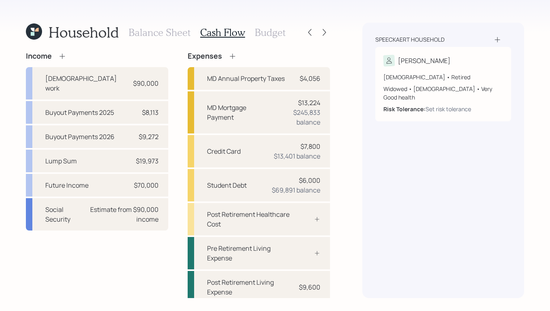
click at [168, 32] on h3 "Balance Sheet" at bounding box center [160, 33] width 62 height 12
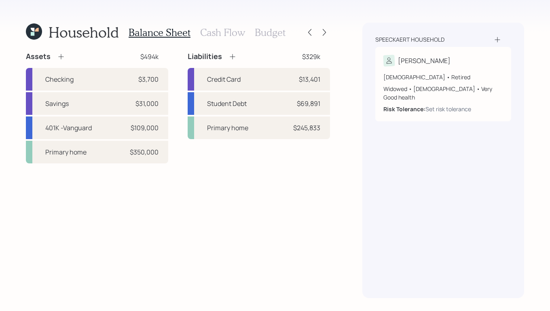
click at [220, 31] on h3 "Cash Flow" at bounding box center [222, 33] width 45 height 12
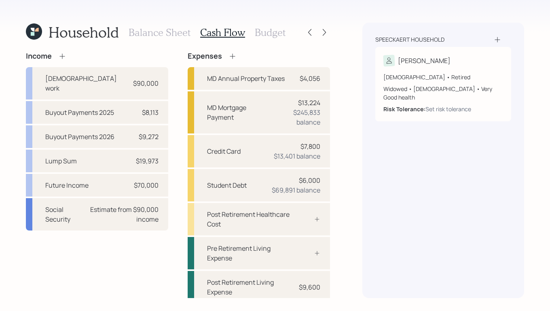
click at [154, 37] on h3 "Balance Sheet" at bounding box center [160, 33] width 62 height 12
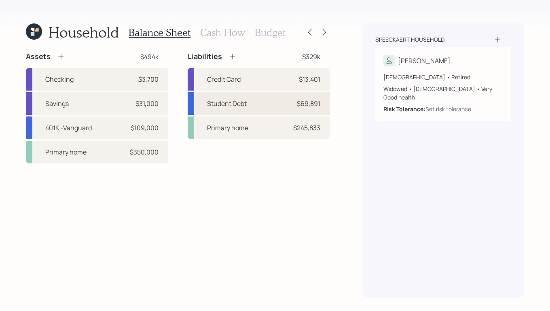
click at [296, 109] on div "Student Debt $69,891" at bounding box center [259, 103] width 142 height 23
select select "student"
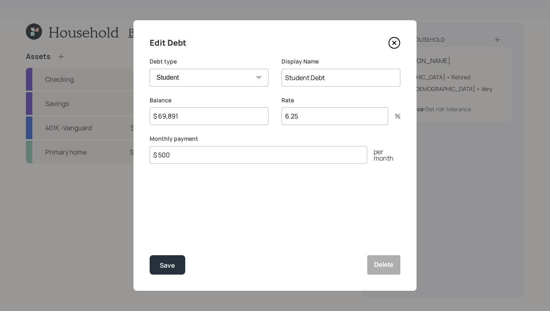
drag, startPoint x: 308, startPoint y: 115, endPoint x: 265, endPoint y: 117, distance: 43.3
click at [265, 115] on div "Balance $ 69,891 Rate 6.25 %" at bounding box center [275, 115] width 251 height 39
drag, startPoint x: 285, startPoint y: 214, endPoint x: 276, endPoint y: 216, distance: 9.1
click at [286, 214] on div "Edit Debt Debt type Car Credit Card Medical Student Other Display Name Student …" at bounding box center [274, 155] width 283 height 271
click at [155, 270] on button "Save" at bounding box center [168, 264] width 36 height 19
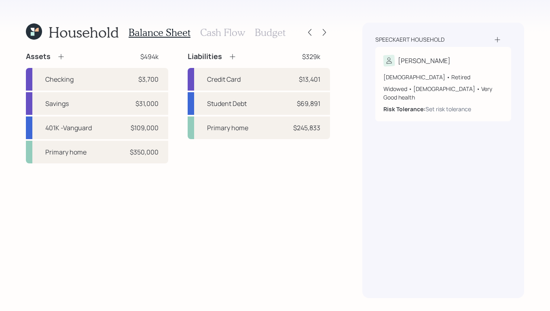
click at [218, 36] on h3 "Cash Flow" at bounding box center [222, 33] width 45 height 12
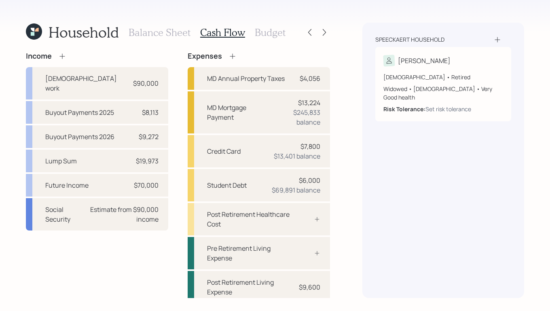
click at [271, 32] on h3 "Budget" at bounding box center [270, 33] width 31 height 12
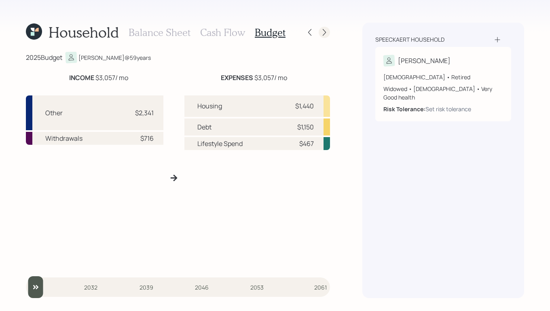
click at [326, 31] on icon at bounding box center [324, 32] width 8 height 8
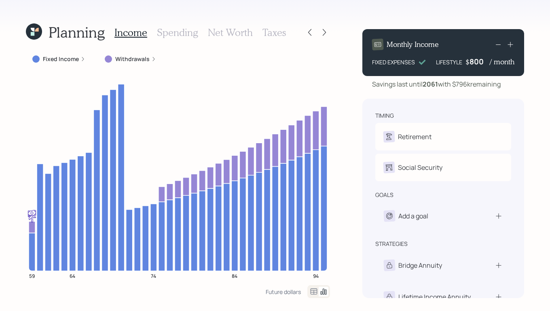
click at [311, 292] on icon at bounding box center [314, 291] width 7 height 6
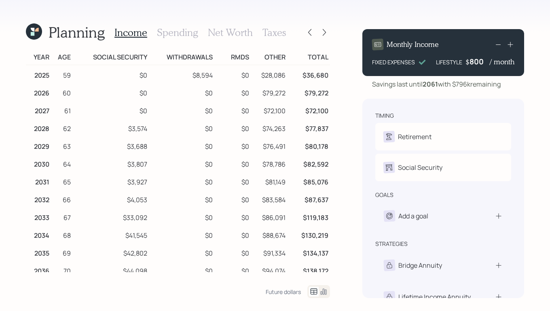
scroll to position [2, 0]
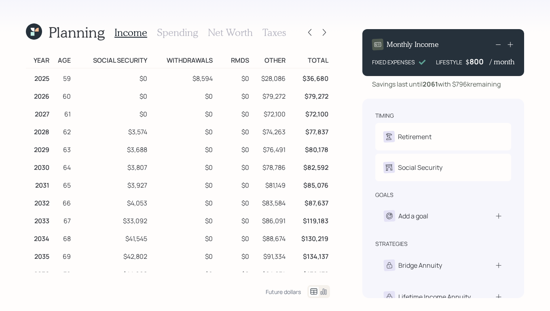
click at [328, 292] on div at bounding box center [318, 291] width 23 height 13
click at [328, 293] on icon at bounding box center [324, 292] width 10 height 10
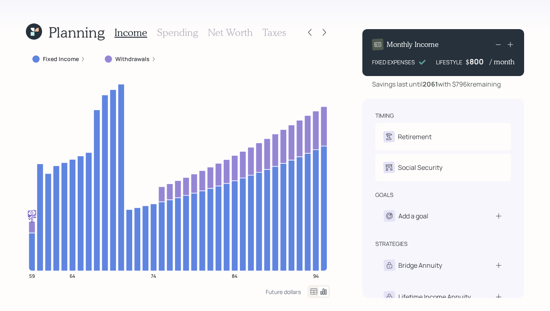
click at [484, 64] on div "800" at bounding box center [480, 62] width 20 height 10
click at [514, 44] on icon at bounding box center [510, 44] width 8 height 8
click at [510, 41] on icon at bounding box center [510, 44] width 8 height 8
click at [516, 44] on div "Monthly Income FIXED EXPENSES LIFESTYLE $ 1,000 / month" at bounding box center [443, 52] width 162 height 47
click at [514, 43] on icon at bounding box center [510, 44] width 8 height 8
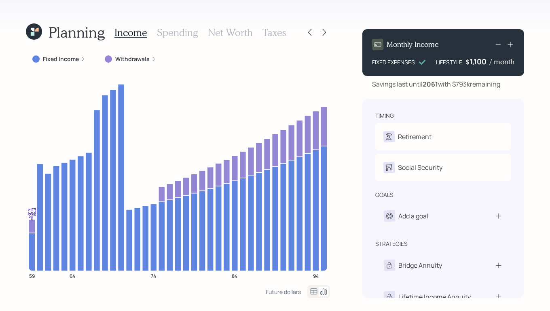
click at [513, 45] on icon at bounding box center [510, 44] width 8 height 8
click at [512, 47] on icon at bounding box center [510, 44] width 8 height 8
click at [511, 47] on icon at bounding box center [510, 44] width 8 height 8
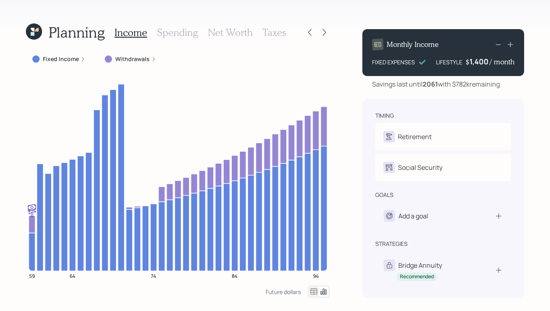
click at [511, 45] on icon at bounding box center [510, 44] width 8 height 8
click at [501, 45] on icon at bounding box center [498, 45] width 10 height 10
click at [510, 47] on icon at bounding box center [510, 44] width 8 height 8
click at [512, 44] on icon at bounding box center [510, 44] width 5 height 5
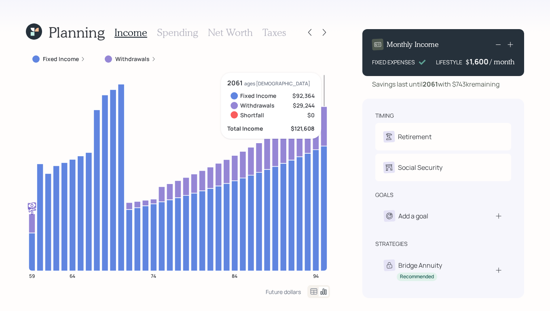
click at [509, 45] on icon at bounding box center [510, 44] width 8 height 8
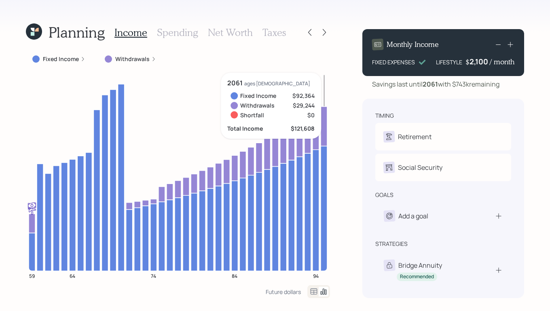
click at [509, 45] on icon at bounding box center [510, 44] width 8 height 8
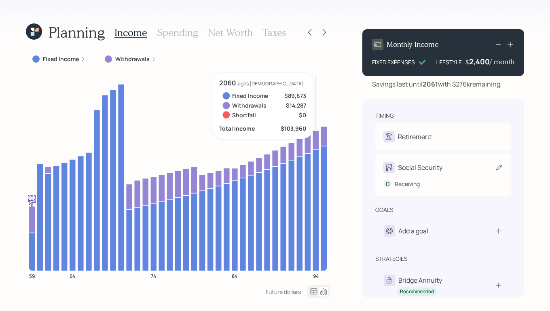
click at [452, 169] on div "Social Security" at bounding box center [443, 167] width 120 height 11
select select "6"
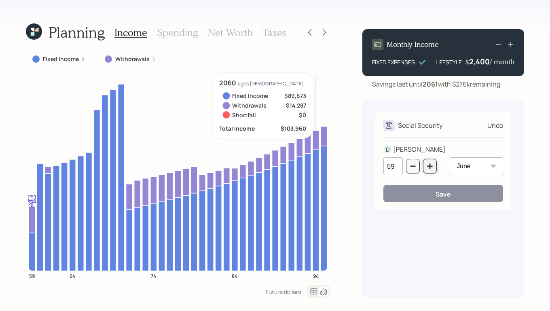
click at [432, 170] on button "button" at bounding box center [430, 166] width 14 height 15
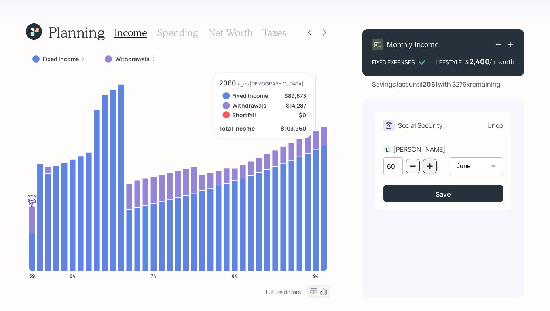
click at [432, 170] on button "button" at bounding box center [430, 166] width 14 height 15
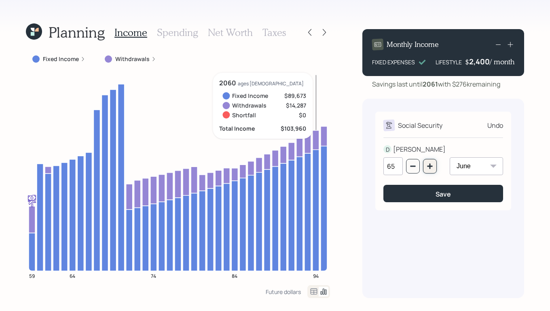
click at [432, 170] on button "button" at bounding box center [430, 166] width 14 height 15
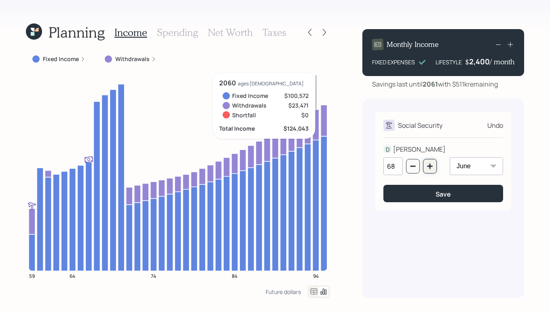
click at [432, 170] on button "button" at bounding box center [430, 166] width 14 height 15
type input "70"
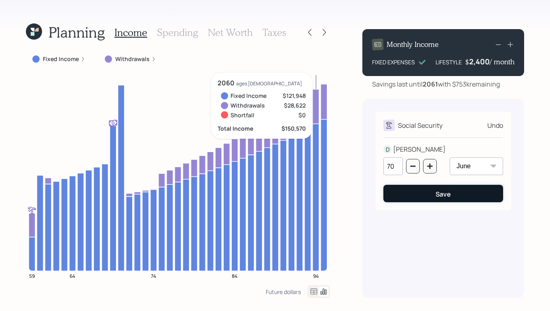
click at [445, 198] on div "Save" at bounding box center [443, 194] width 15 height 9
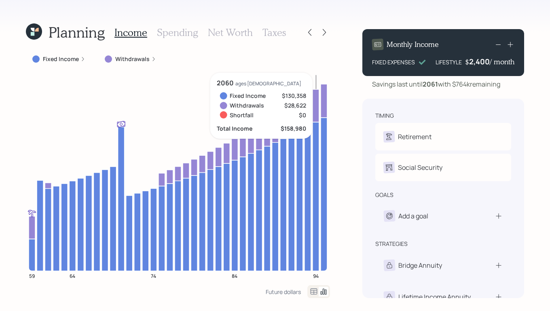
click at [515, 46] on div "Monthly Income FIXED EXPENSES LIFESTYLE $ 2,400 / month" at bounding box center [443, 52] width 162 height 47
click at [512, 46] on icon at bounding box center [510, 44] width 8 height 8
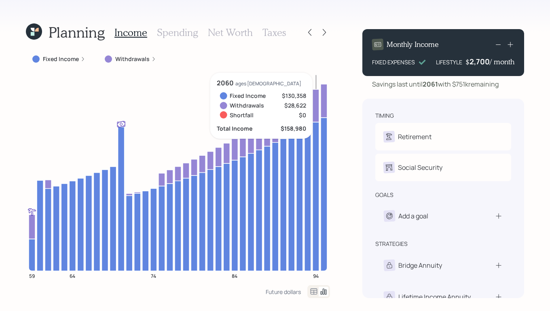
click at [512, 46] on icon at bounding box center [510, 44] width 8 height 8
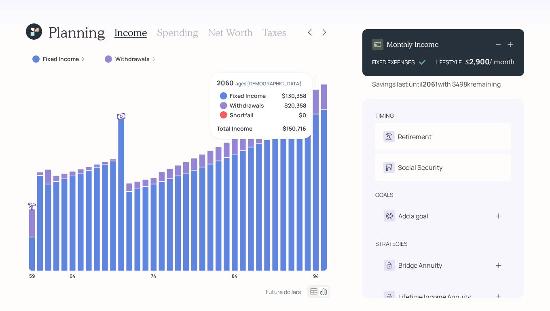
click at [516, 44] on div "Monthly Income FIXED EXPENSES LIFESTYLE $ 2,900 / month" at bounding box center [443, 52] width 162 height 47
click at [513, 43] on icon at bounding box center [510, 44] width 8 height 8
click at [514, 43] on icon at bounding box center [510, 44] width 8 height 8
click at [513, 44] on icon at bounding box center [510, 44] width 8 height 8
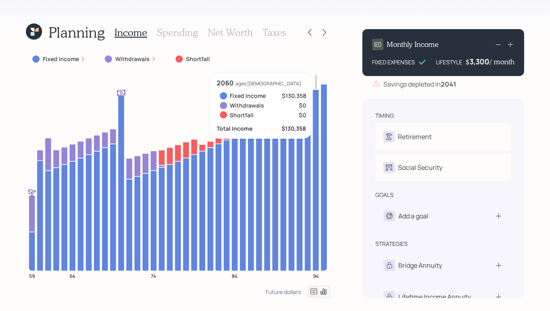
click at [495, 46] on icon at bounding box center [498, 45] width 10 height 10
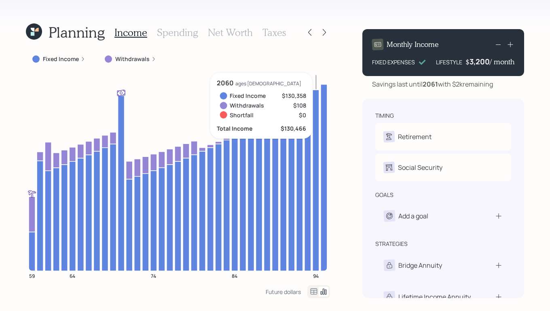
click at [496, 46] on icon at bounding box center [498, 45] width 10 height 10
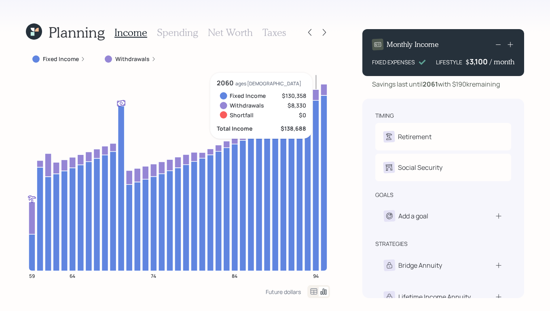
click at [497, 45] on icon at bounding box center [498, 45] width 10 height 10
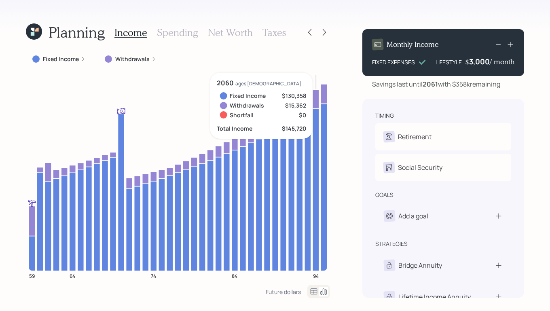
click at [497, 45] on icon at bounding box center [498, 45] width 10 height 10
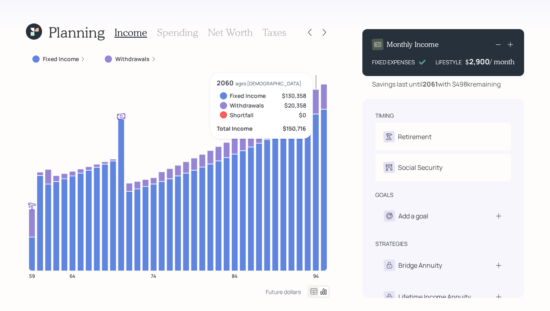
click at [497, 45] on icon at bounding box center [498, 45] width 10 height 10
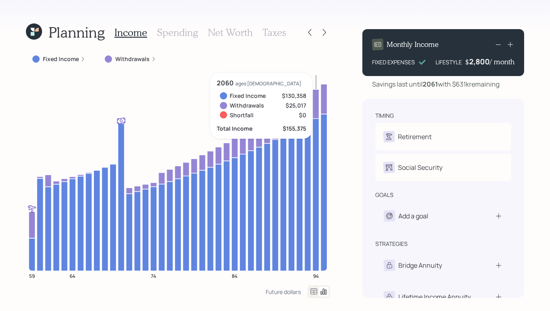
click at [497, 45] on icon at bounding box center [498, 45] width 10 height 10
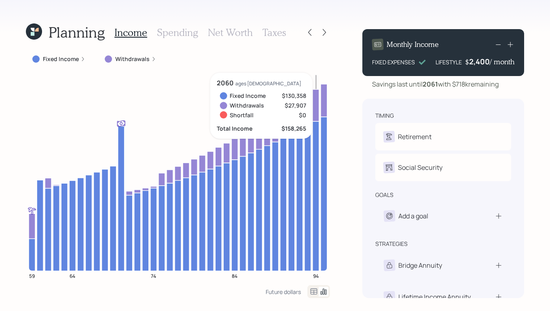
click at [497, 45] on icon at bounding box center [498, 45] width 10 height 10
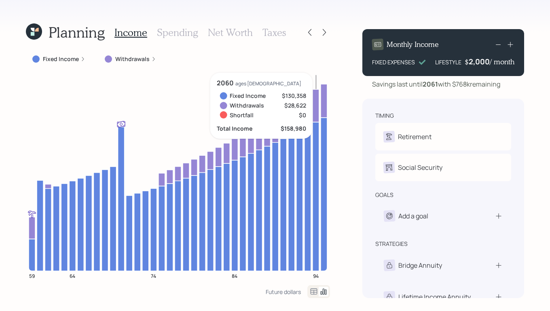
click at [497, 45] on icon at bounding box center [498, 45] width 10 height 10
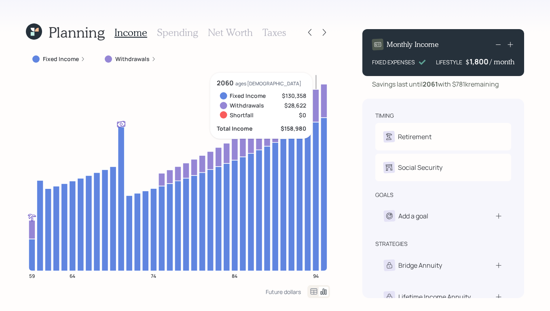
click at [497, 45] on icon at bounding box center [498, 45] width 10 height 10
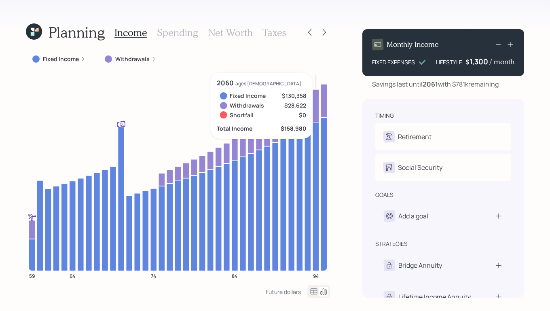
click at [497, 45] on icon at bounding box center [498, 45] width 10 height 10
click at [500, 44] on icon at bounding box center [498, 45] width 10 height 10
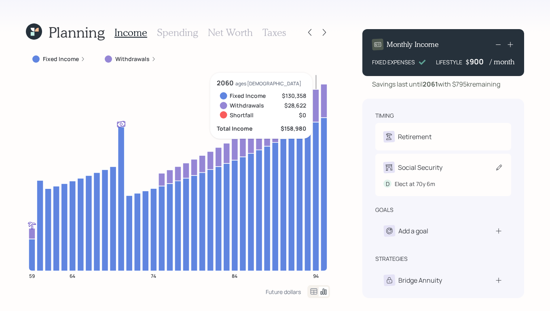
click at [496, 169] on icon at bounding box center [499, 167] width 8 height 8
select select "6"
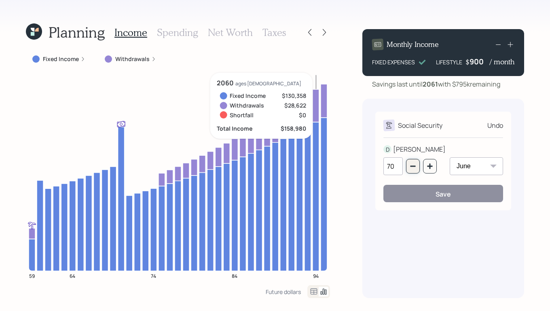
click at [415, 165] on icon "button" at bounding box center [413, 166] width 6 height 6
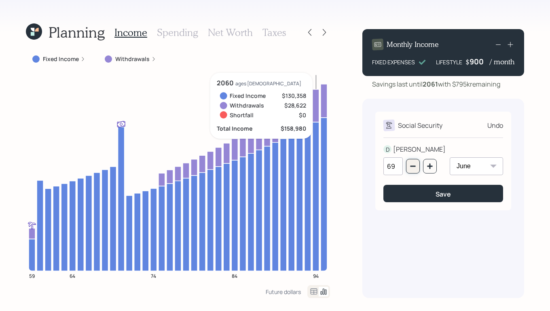
click at [415, 165] on icon "button" at bounding box center [413, 166] width 6 height 6
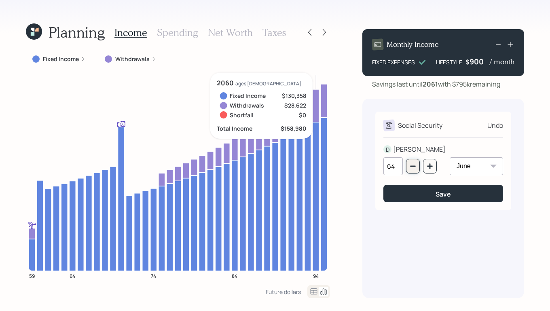
click at [415, 165] on icon "button" at bounding box center [413, 166] width 6 height 6
click at [412, 165] on icon "button" at bounding box center [413, 166] width 6 height 6
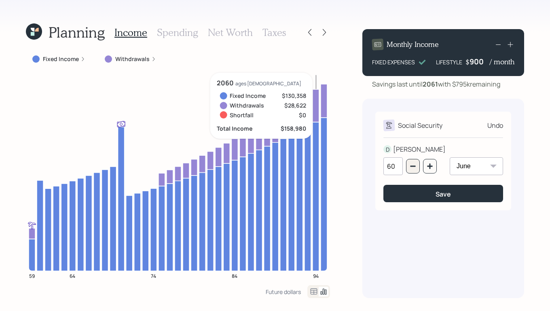
type input "59"
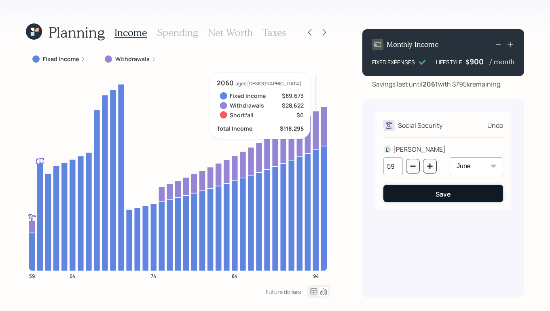
click at [427, 195] on button "Save" at bounding box center [443, 193] width 120 height 17
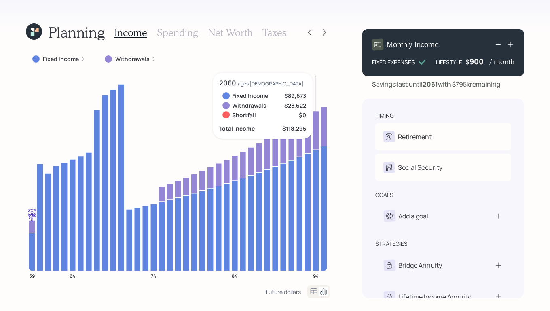
click at [498, 40] on icon at bounding box center [498, 45] width 10 height 10
click at [508, 45] on icon at bounding box center [510, 44] width 8 height 8
click at [531, 100] on div "Planning Income Spending Net Worth Taxes Fixed Income Withdrawals 59 64 74 84 9…" at bounding box center [275, 155] width 550 height 311
click at [309, 30] on icon at bounding box center [310, 32] width 8 height 8
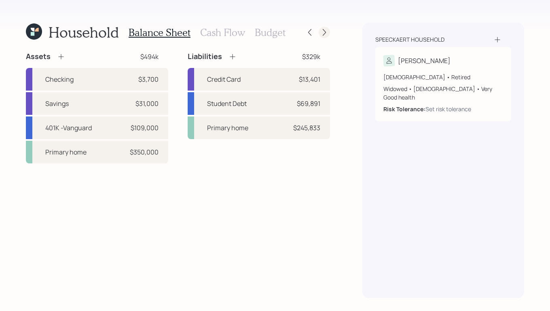
click at [324, 33] on icon at bounding box center [324, 32] width 8 height 8
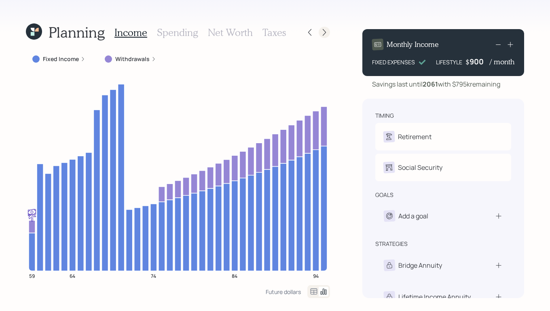
click at [324, 31] on icon at bounding box center [324, 32] width 8 height 8
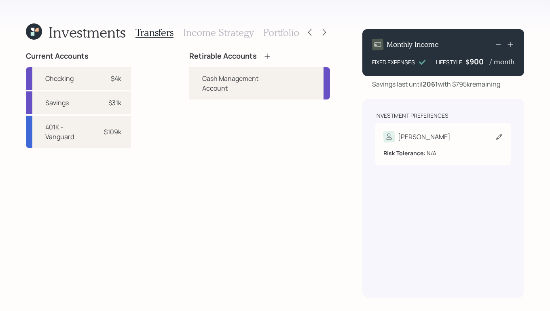
click at [443, 135] on div "[PERSON_NAME]" at bounding box center [443, 136] width 120 height 11
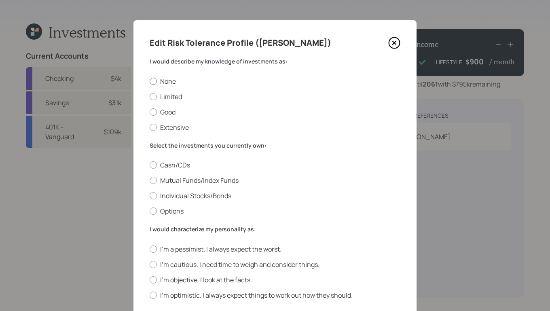
drag, startPoint x: 152, startPoint y: 82, endPoint x: 174, endPoint y: 84, distance: 22.3
click at [152, 82] on div at bounding box center [153, 81] width 7 height 7
click at [150, 81] on input "None" at bounding box center [149, 81] width 0 height 0
radio input "true"
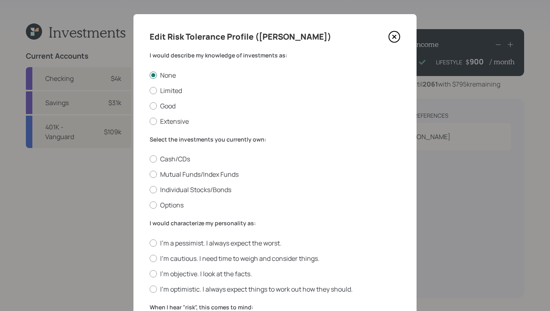
scroll to position [13, 0]
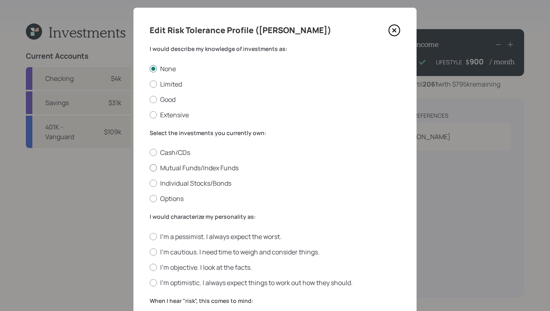
click at [150, 168] on div at bounding box center [153, 167] width 7 height 7
click at [150, 168] on input "Mutual Funds/Index Funds" at bounding box center [149, 168] width 0 height 0
radio input "true"
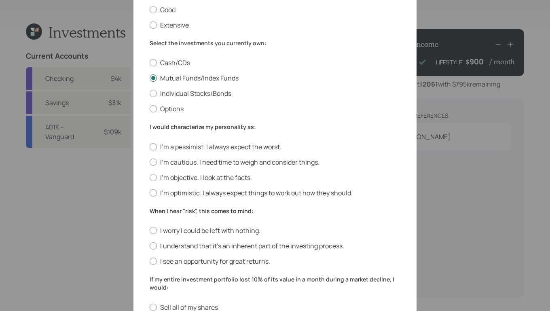
scroll to position [119, 0]
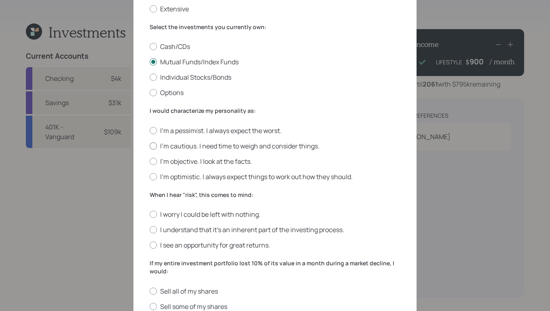
click at [152, 146] on div at bounding box center [153, 145] width 7 height 7
click at [150, 146] on input "I'm cautious. I need time to weigh and consider things." at bounding box center [149, 146] width 0 height 0
radio input "true"
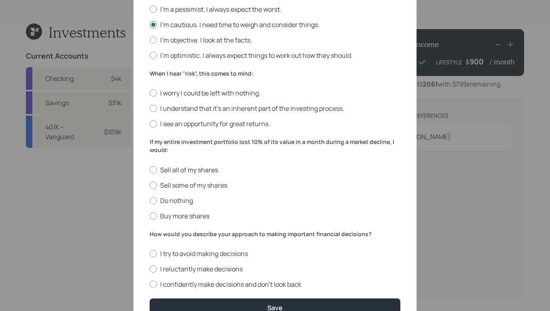
scroll to position [254, 0]
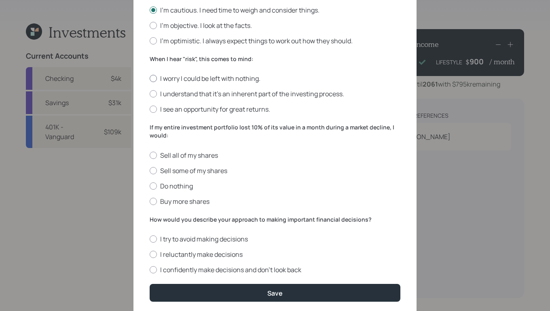
click at [150, 78] on div at bounding box center [153, 78] width 7 height 7
click at [150, 78] on input "I worry I could be left with nothing." at bounding box center [149, 78] width 0 height 0
radio input "true"
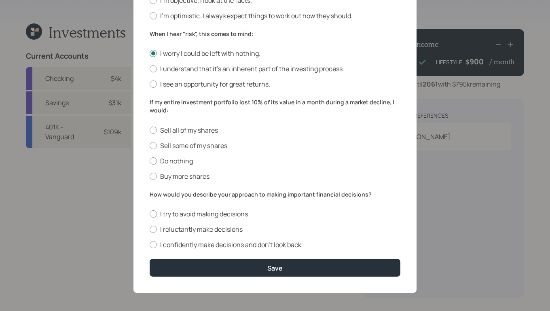
scroll to position [282, 0]
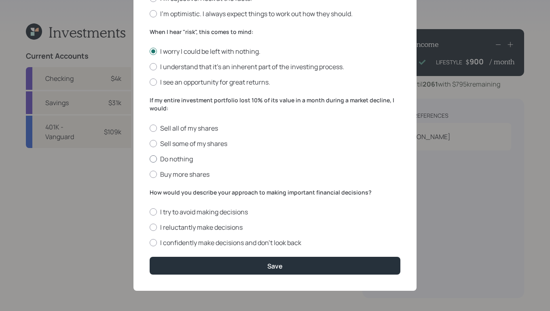
click at [154, 159] on label "Do nothing" at bounding box center [275, 159] width 251 height 9
click at [150, 159] on input "Do nothing" at bounding box center [149, 159] width 0 height 0
radio input "true"
click at [153, 228] on div at bounding box center [153, 227] width 7 height 7
click at [150, 228] on input "I reluctantly make decisions" at bounding box center [149, 227] width 0 height 0
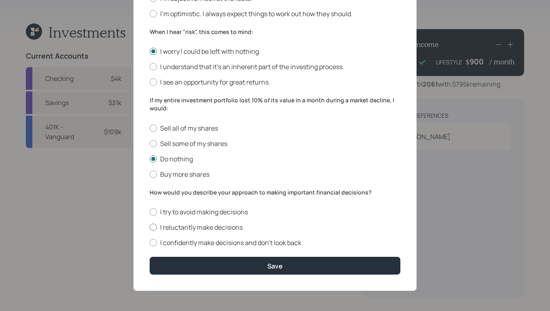
radio input "true"
click at [301, 273] on button "Save" at bounding box center [275, 265] width 251 height 17
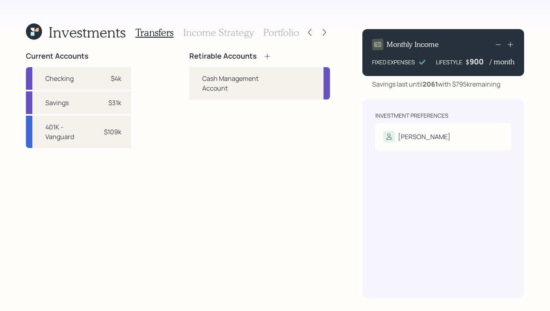
click at [265, 54] on icon at bounding box center [267, 56] width 8 height 8
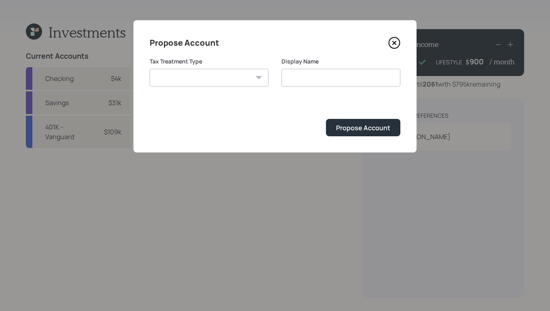
click at [240, 77] on select "Roth Taxable Traditional" at bounding box center [209, 78] width 119 height 18
select select "traditional"
click at [150, 69] on select "Roth Taxable Traditional" at bounding box center [209, 78] width 119 height 18
type input "Traditional"
click at [376, 123] on div "Propose Account" at bounding box center [363, 127] width 54 height 9
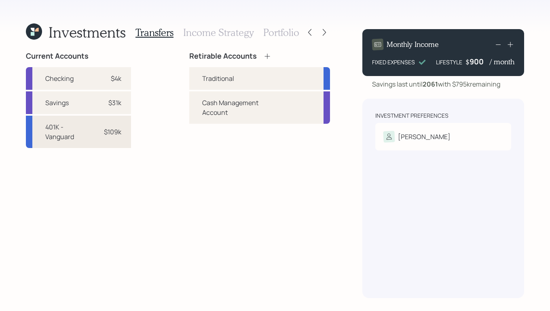
click at [101, 132] on div "$109k" at bounding box center [109, 132] width 24 height 10
click at [212, 80] on div "Traditional" at bounding box center [218, 79] width 32 height 10
select select "85c77ed5-dddb-48df-9251-ea97c13661a6"
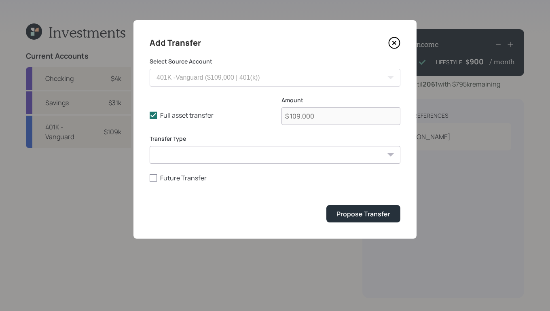
click at [305, 158] on select "ACAT Transfer Non ACAT Transfer Capitalize Rollover Rollover Deposit" at bounding box center [275, 155] width 251 height 18
select select "rollover"
click at [150, 146] on select "ACAT Transfer Non ACAT Transfer Capitalize Rollover Rollover Deposit" at bounding box center [275, 155] width 251 height 18
drag, startPoint x: 371, startPoint y: 214, endPoint x: 375, endPoint y: 209, distance: 6.3
click at [375, 211] on div "Propose Transfer" at bounding box center [364, 214] width 54 height 9
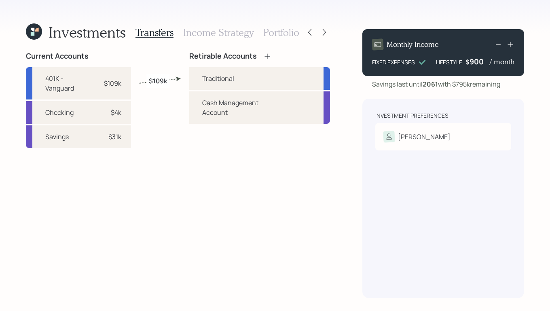
click at [211, 35] on h3 "Income Strategy" at bounding box center [218, 33] width 70 height 12
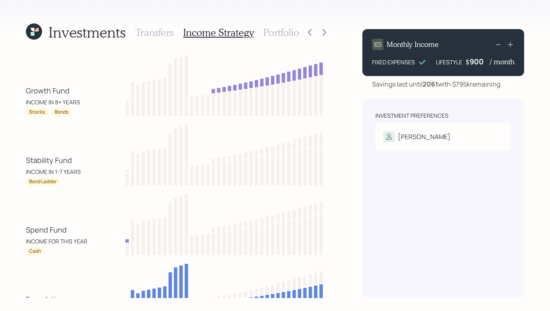
click at [277, 30] on h3 "Portfolio" at bounding box center [281, 33] width 36 height 12
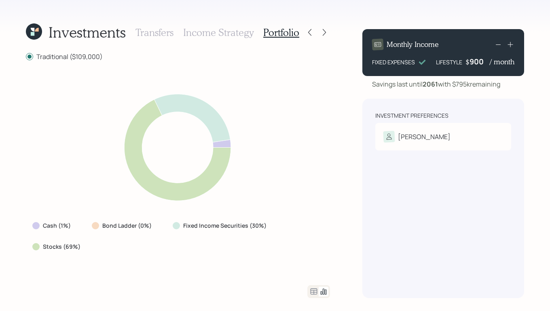
click at [241, 32] on h3 "Income Strategy" at bounding box center [218, 33] width 70 height 12
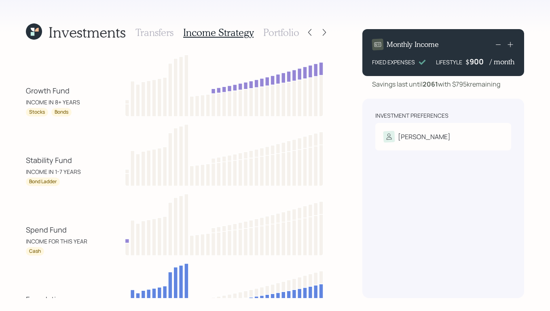
click at [278, 32] on h3 "Portfolio" at bounding box center [281, 33] width 36 height 12
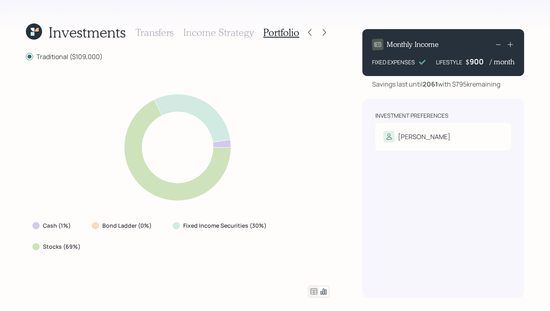
click at [233, 33] on h3 "Income Strategy" at bounding box center [218, 33] width 70 height 12
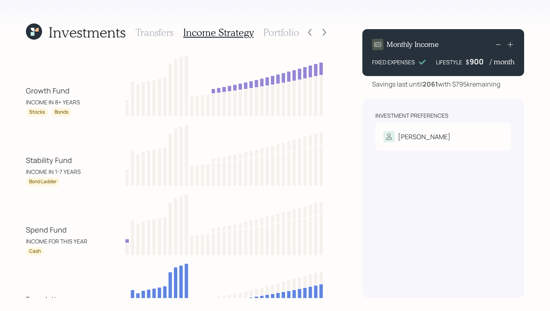
click at [259, 32] on div "Transfers Income Strategy Portfolio" at bounding box center [218, 32] width 164 height 19
click at [263, 32] on h3 "Portfolio" at bounding box center [281, 33] width 36 height 12
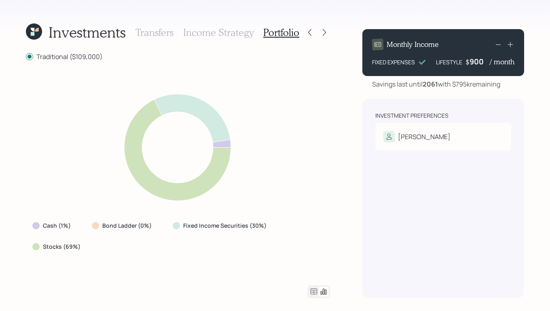
click at [220, 31] on h3 "Income Strategy" at bounding box center [218, 33] width 70 height 12
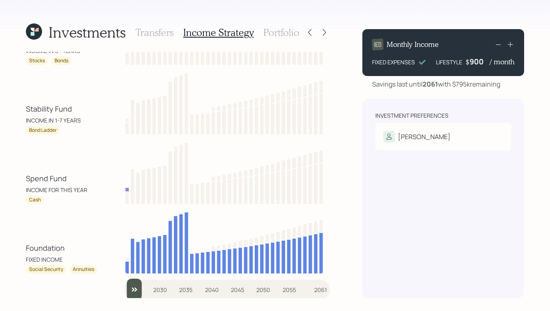
scroll to position [54, 0]
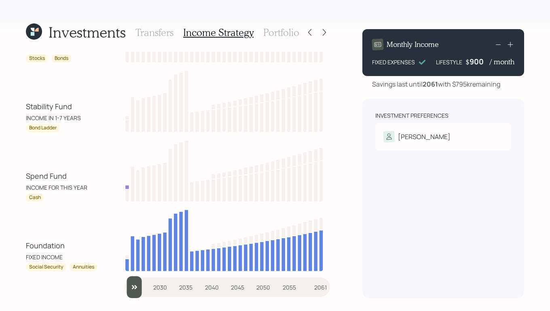
click at [145, 284] on input "slider" at bounding box center [227, 287] width 205 height 22
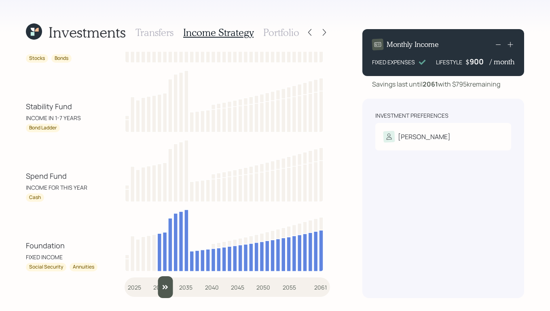
drag, startPoint x: 151, startPoint y: 286, endPoint x: 161, endPoint y: 288, distance: 10.2
click at [161, 288] on input "slider" at bounding box center [227, 287] width 205 height 22
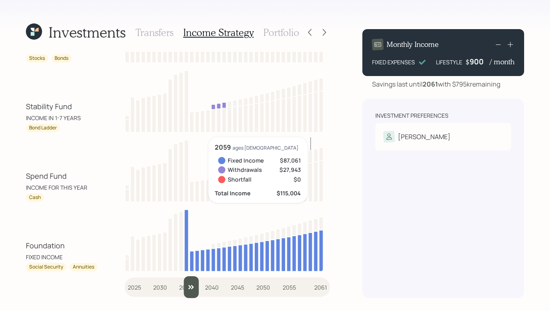
drag, startPoint x: 170, startPoint y: 286, endPoint x: 188, endPoint y: 292, distance: 18.7
click at [188, 292] on input "slider" at bounding box center [227, 287] width 205 height 22
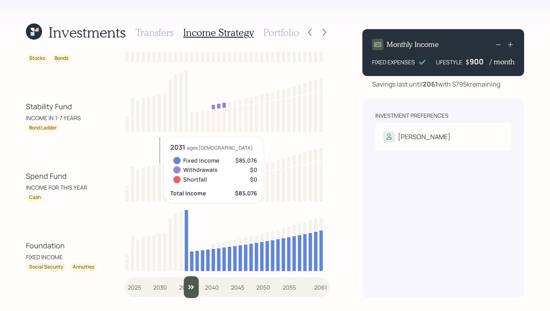
drag, startPoint x: 190, startPoint y: 286, endPoint x: 188, endPoint y: 290, distance: 5.1
click at [188, 290] on input "slider" at bounding box center [227, 287] width 205 height 22
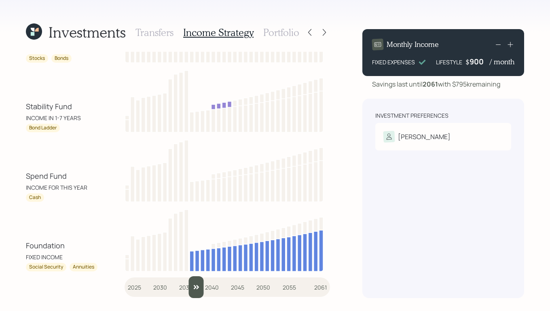
drag, startPoint x: 188, startPoint y: 292, endPoint x: 193, endPoint y: 302, distance: 10.5
click at [193, 298] on input "slider" at bounding box center [227, 287] width 205 height 22
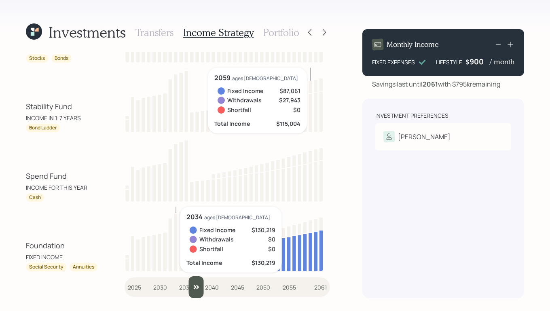
click at [422, 231] on div "Investment Preferences Douglas Risk Tolerance: Conservative" at bounding box center [443, 198] width 162 height 199
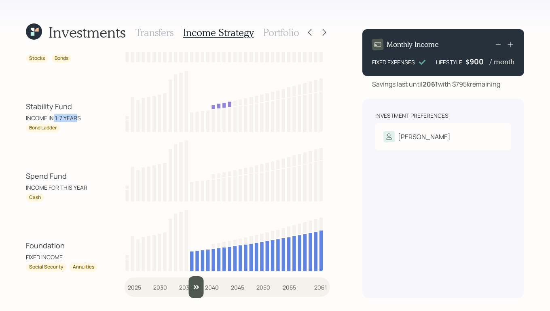
drag, startPoint x: 53, startPoint y: 116, endPoint x: 76, endPoint y: 117, distance: 23.1
click at [76, 117] on div "INCOME IN 1-7 YEARS" at bounding box center [53, 118] width 55 height 8
click at [358, 196] on div "Investments Transfers Income Strategy Portfolio Growth Fund INCOME IN 8+ YEARS …" at bounding box center [275, 155] width 550 height 311
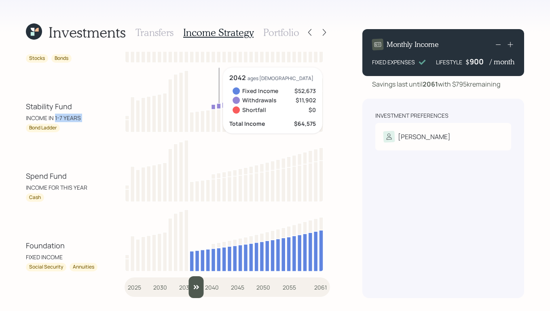
drag, startPoint x: 55, startPoint y: 119, endPoint x: 91, endPoint y: 123, distance: 36.3
click at [91, 123] on div "Stability Fund INCOME IN 1-7 YEARS Bond Ladder" at bounding box center [62, 116] width 73 height 31
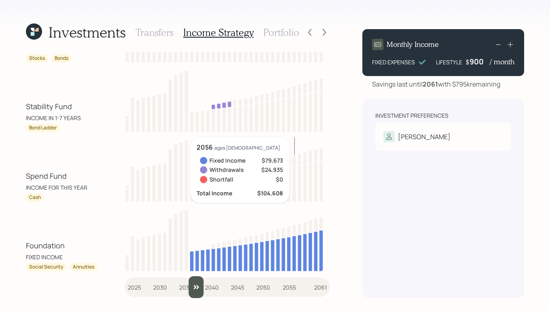
click at [363, 192] on div "Investment Preferences Douglas Risk Tolerance: Conservative" at bounding box center [443, 198] width 162 height 199
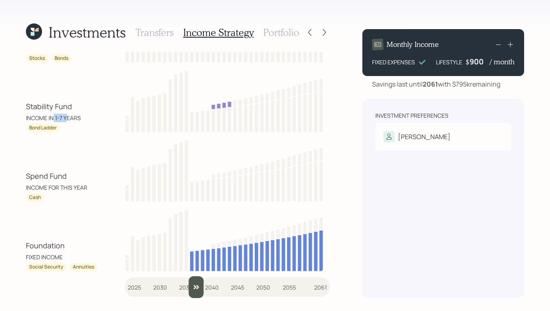
drag, startPoint x: 52, startPoint y: 119, endPoint x: 67, endPoint y: 118, distance: 15.0
click at [67, 118] on div "INCOME IN 1-7 YEARS" at bounding box center [53, 118] width 55 height 8
click at [80, 152] on div "Spend Fund INCOME FOR THIS YEAR Cash" at bounding box center [178, 169] width 304 height 65
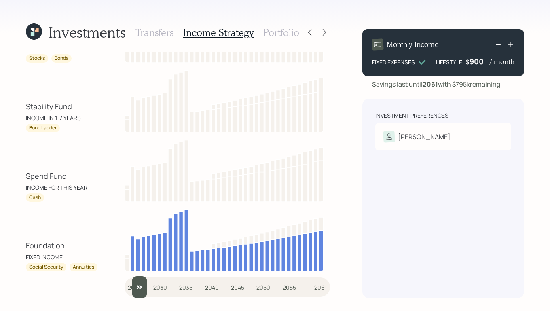
drag, startPoint x: 188, startPoint y: 284, endPoint x: 132, endPoint y: 286, distance: 56.7
type input "2026"
click at [132, 286] on input "slider" at bounding box center [227, 287] width 205 height 22
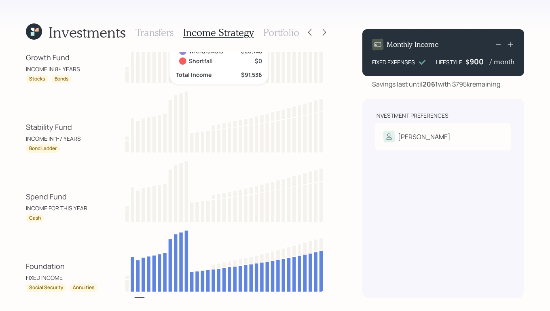
scroll to position [0, 0]
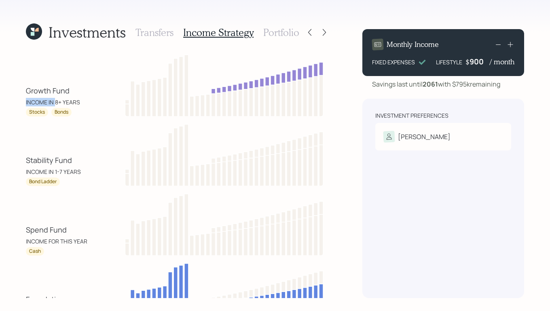
drag, startPoint x: 55, startPoint y: 100, endPoint x: 89, endPoint y: 95, distance: 33.9
click at [89, 95] on div "Growth Fund INCOME IN 8+ YEARS" at bounding box center [62, 95] width 73 height 21
click at [61, 101] on div "INCOME IN 8+ YEARS" at bounding box center [53, 102] width 54 height 8
drag, startPoint x: 53, startPoint y: 102, endPoint x: 88, endPoint y: 100, distance: 35.2
click at [85, 100] on div "Growth Fund INCOME IN 8+ YEARS" at bounding box center [62, 95] width 73 height 21
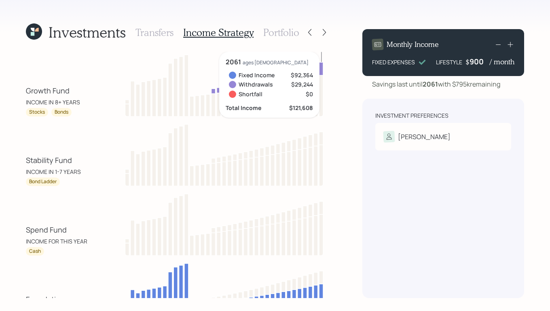
click at [347, 115] on div "Investments Transfers Income Strategy Portfolio Growth Fund INCOME IN 8+ YEARS …" at bounding box center [275, 155] width 550 height 311
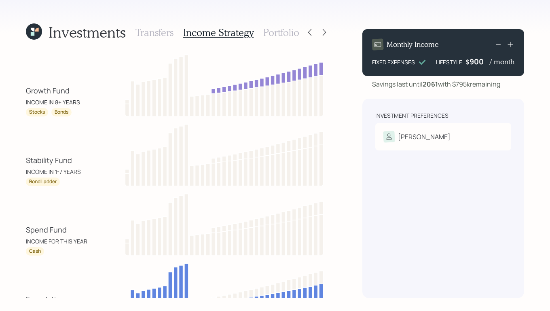
click at [283, 35] on h3 "Portfolio" at bounding box center [281, 33] width 36 height 12
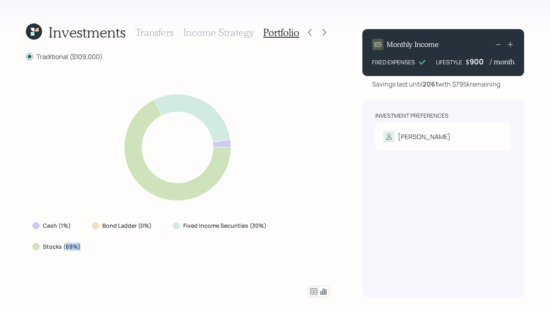
drag, startPoint x: 64, startPoint y: 248, endPoint x: 80, endPoint y: 246, distance: 16.3
click at [80, 246] on div "Stocks (69%)" at bounding box center [57, 247] width 50 height 8
drag, startPoint x: 127, startPoint y: 280, endPoint x: 115, endPoint y: 272, distance: 14.2
click at [127, 281] on div "Traditional ($109,000) Cash (1%) Bond Ladder (0%) Fixed Income Securities (30%)…" at bounding box center [178, 175] width 304 height 246
drag, startPoint x: 247, startPoint y: 226, endPoint x: 265, endPoint y: 222, distance: 17.9
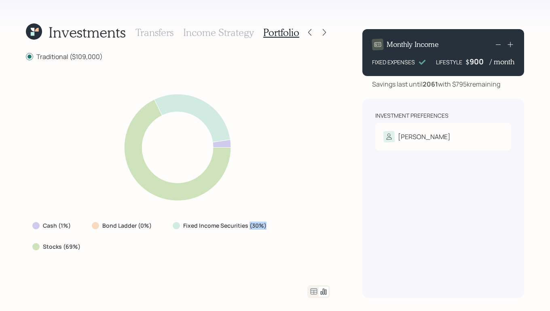
click at [265, 222] on div "Fixed Income Securities (30%)" at bounding box center [220, 226] width 95 height 8
click at [340, 205] on div "Investments Transfers Income Strategy Portfolio Traditional ($109,000) Cash (1%…" at bounding box center [275, 155] width 550 height 311
drag, startPoint x: 56, startPoint y: 224, endPoint x: 72, endPoint y: 222, distance: 16.3
click at [72, 222] on div "Cash (1%)" at bounding box center [52, 225] width 53 height 15
click at [131, 236] on div "Cash (1%) Bond Ladder (0%) Fixed Income Securities (30%) Stocks (69%)" at bounding box center [178, 235] width 304 height 35
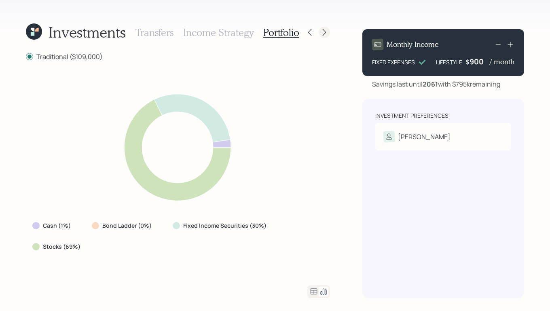
click at [327, 35] on icon at bounding box center [324, 32] width 8 height 8
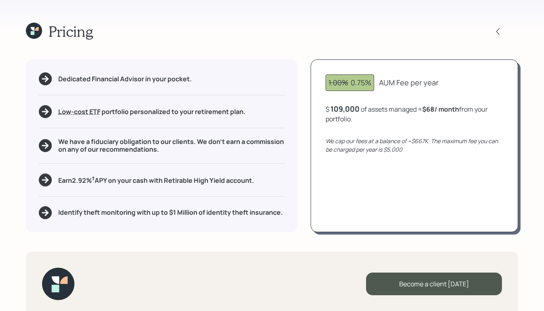
click at [268, 36] on div "Pricing" at bounding box center [272, 31] width 492 height 17
click at [289, 46] on div "Pricing Dedicated Financial Advisor in your pocket. Low-cost ETF Retirable uses…" at bounding box center [272, 155] width 544 height 311
click at [37, 33] on icon at bounding box center [34, 31] width 16 height 16
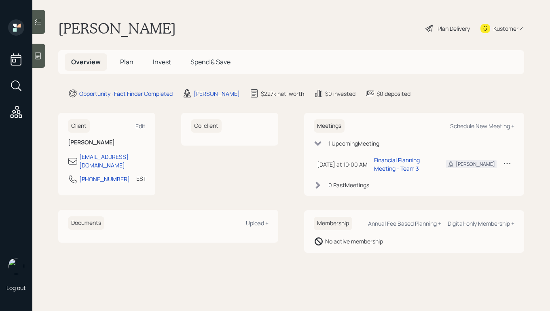
click at [313, 43] on main "Douglas Speeckaert Plan Delivery Kustomer Overview Plan Invest Spend & Save Opp…" at bounding box center [291, 155] width 518 height 311
click at [127, 61] on span "Plan" at bounding box center [126, 61] width 13 height 9
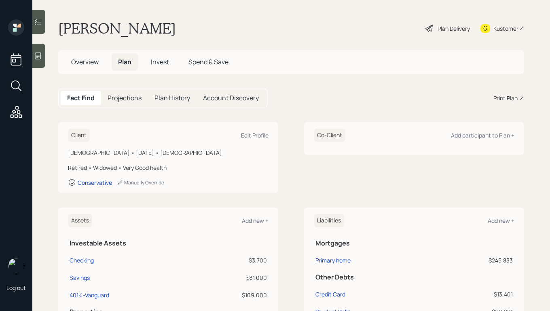
click at [165, 65] on span "Invest" at bounding box center [160, 61] width 18 height 9
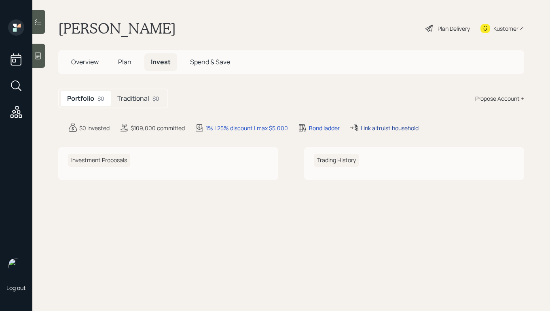
click at [387, 129] on div "Link altruist household" at bounding box center [390, 128] width 58 height 8
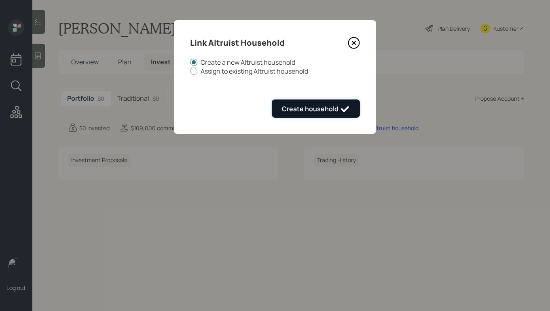
click at [302, 109] on div "Create household" at bounding box center [316, 109] width 68 height 10
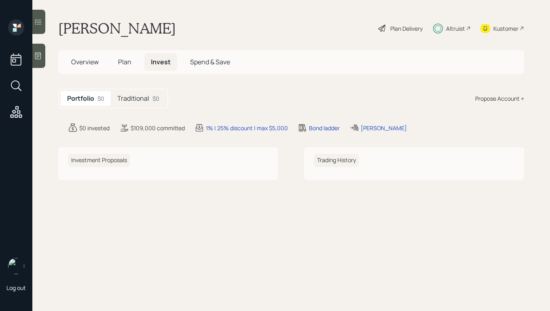
click at [491, 100] on div "Propose Account +" at bounding box center [499, 98] width 49 height 8
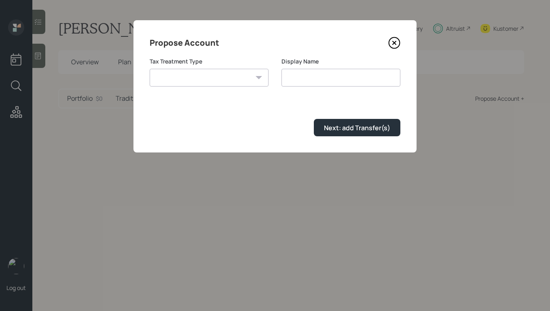
click at [397, 47] on icon at bounding box center [394, 43] width 11 height 11
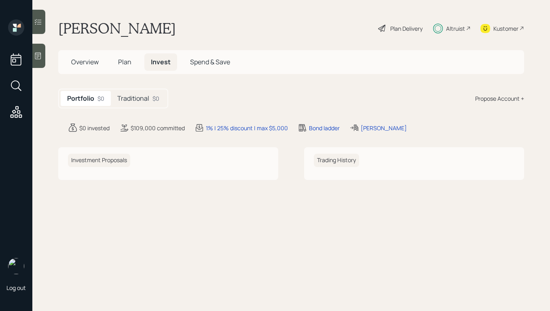
click at [152, 102] on div "Traditional $0" at bounding box center [138, 98] width 55 height 15
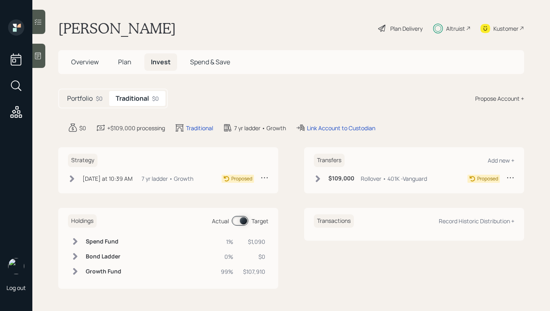
click at [97, 102] on div "$0" at bounding box center [99, 98] width 7 height 8
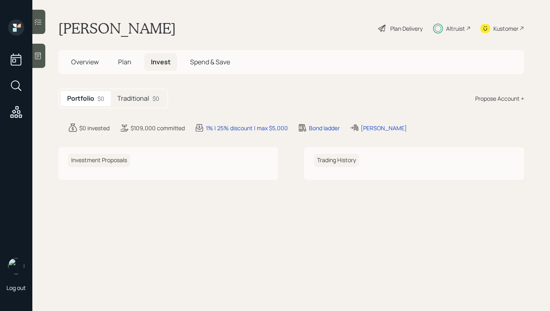
click at [92, 63] on span "Overview" at bounding box center [85, 61] width 28 height 9
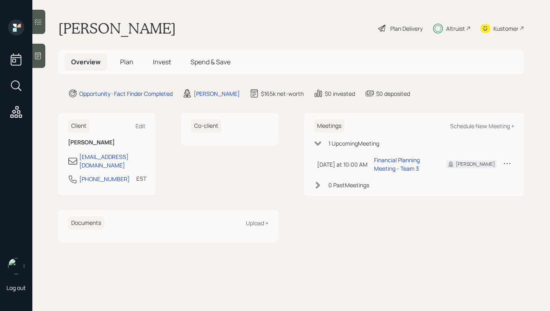
click at [118, 61] on h5 "Plan" at bounding box center [127, 61] width 26 height 17
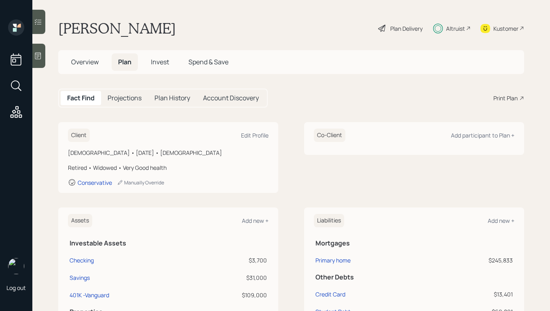
click at [150, 60] on h5 "Invest" at bounding box center [159, 61] width 31 height 17
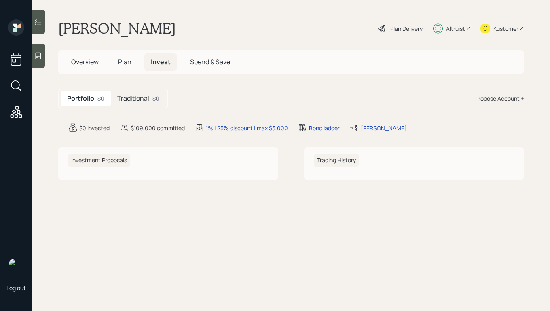
click at [121, 64] on span "Plan" at bounding box center [124, 61] width 13 height 9
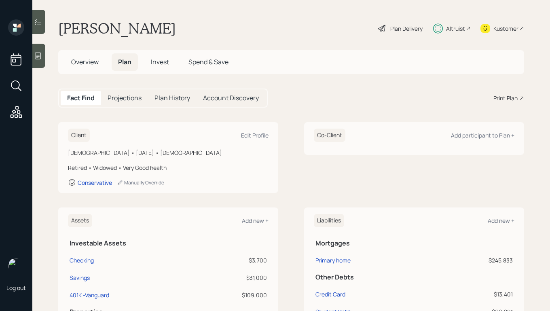
click at [83, 62] on span "Overview" at bounding box center [85, 61] width 28 height 9
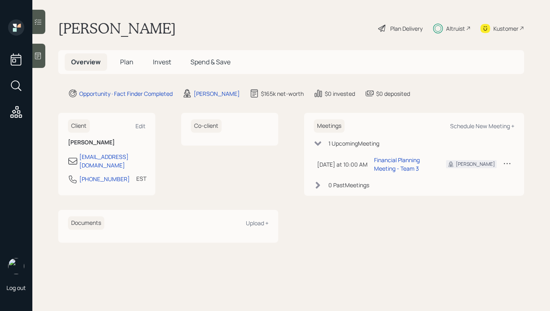
click at [144, 58] on div "Overview Plan Invest Spend & Save" at bounding box center [151, 61] width 172 height 17
click at [171, 60] on h5 "Invest" at bounding box center [161, 61] width 31 height 17
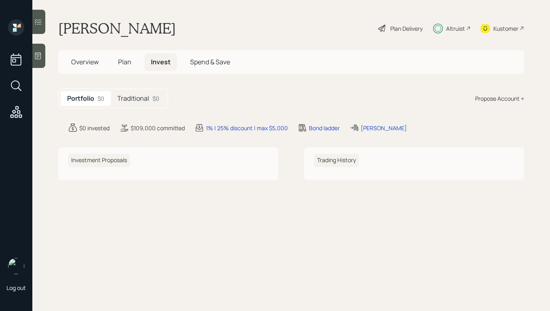
click at [165, 66] on span "Invest" at bounding box center [161, 61] width 20 height 9
drag, startPoint x: 165, startPoint y: 62, endPoint x: 171, endPoint y: 64, distance: 5.5
click at [165, 62] on span "Invest" at bounding box center [161, 61] width 20 height 9
click at [272, 28] on div "Douglas Speeckaert Plan Delivery Altruist Kustomer" at bounding box center [291, 28] width 466 height 18
click at [166, 64] on span "Invest" at bounding box center [161, 61] width 20 height 9
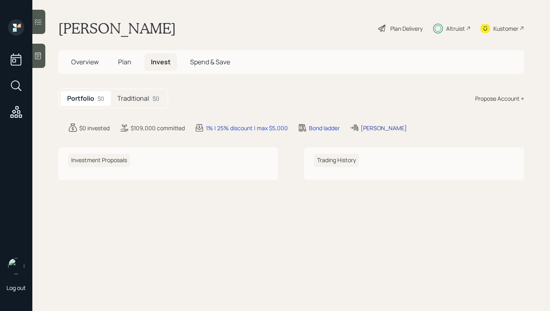
click at [371, 129] on div "[PERSON_NAME]" at bounding box center [384, 128] width 46 height 8
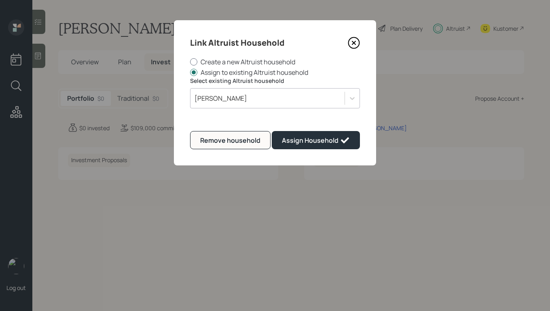
click at [194, 62] on div at bounding box center [193, 61] width 7 height 7
click at [190, 62] on input "Create a new Altruist household" at bounding box center [190, 62] width 0 height 0
radio input "true"
radio input "false"
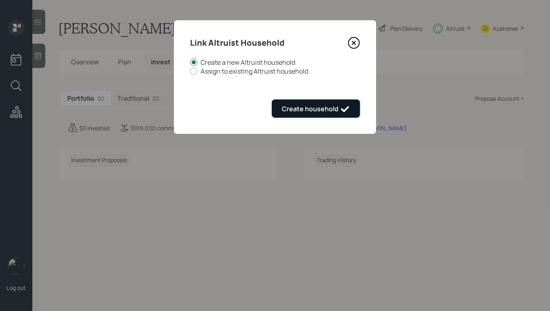
click at [307, 108] on div "Create household" at bounding box center [316, 109] width 68 height 10
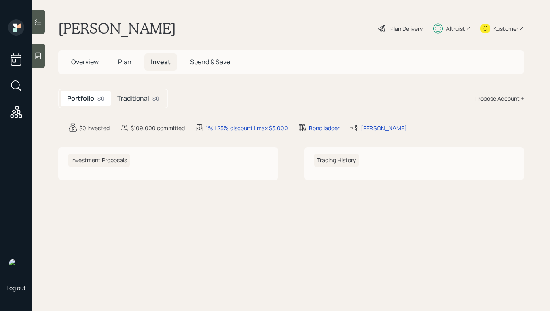
click at [325, 99] on div "Portfolio $0 Traditional $0 Propose Account +" at bounding box center [291, 99] width 466 height 20
click at [165, 65] on span "Invest" at bounding box center [161, 61] width 20 height 9
click at [379, 127] on div "[PERSON_NAME]" at bounding box center [384, 128] width 46 height 8
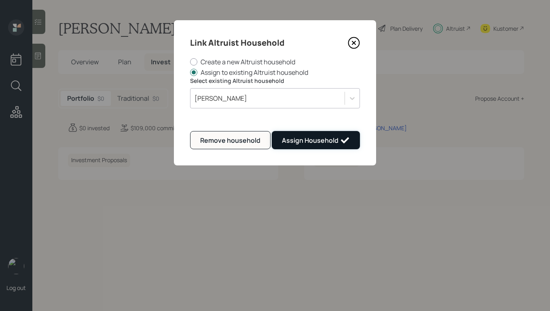
click at [328, 144] on div "Assign Household" at bounding box center [316, 141] width 68 height 10
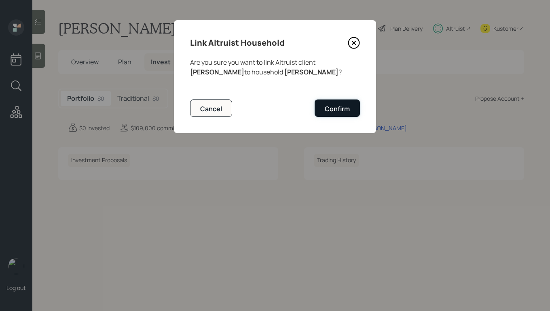
click at [336, 111] on div "Confirm" at bounding box center [337, 108] width 25 height 9
click at [340, 109] on div "Confirm" at bounding box center [337, 108] width 25 height 9
click at [335, 106] on div "Confirm" at bounding box center [337, 108] width 25 height 9
click at [336, 106] on div "Confirm" at bounding box center [337, 108] width 25 height 9
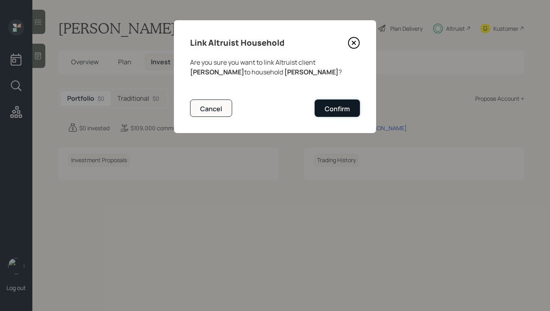
click at [337, 106] on div "Confirm" at bounding box center [337, 108] width 25 height 9
click at [338, 106] on div "Confirm" at bounding box center [337, 108] width 25 height 9
click at [340, 106] on div "Confirm" at bounding box center [337, 108] width 25 height 9
click at [340, 105] on div "Confirm" at bounding box center [337, 108] width 25 height 9
click at [357, 44] on icon at bounding box center [354, 43] width 12 height 12
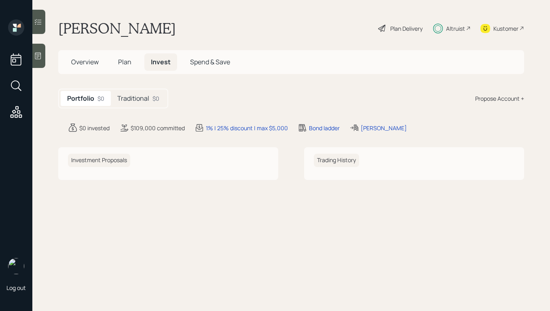
click at [160, 64] on span "Invest" at bounding box center [161, 61] width 20 height 9
click at [141, 100] on h5 "Traditional" at bounding box center [133, 99] width 32 height 8
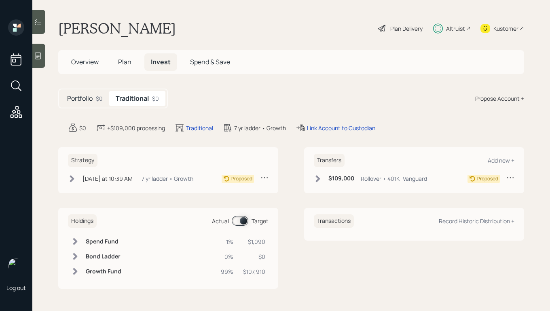
click at [94, 104] on div "Portfolio $0" at bounding box center [85, 98] width 49 height 15
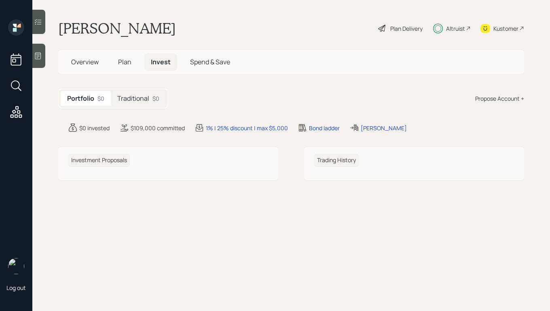
click at [130, 62] on span "Plan" at bounding box center [124, 61] width 13 height 9
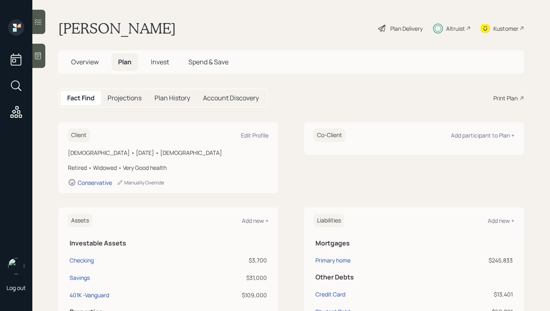
click at [165, 59] on span "Invest" at bounding box center [160, 61] width 18 height 9
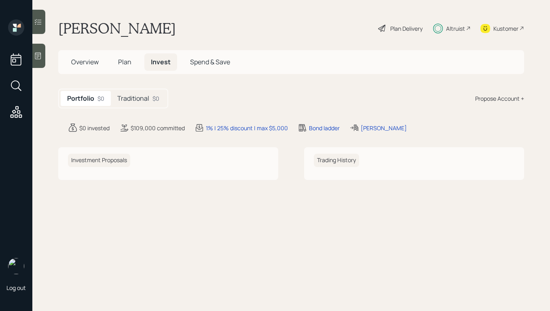
click at [138, 98] on h5 "Traditional" at bounding box center [133, 99] width 32 height 8
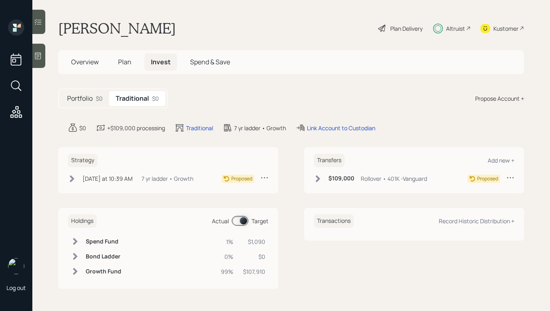
click at [123, 51] on div "Overview Plan Invest Spend & Save" at bounding box center [291, 62] width 466 height 24
click at [122, 59] on span "Plan" at bounding box center [124, 61] width 13 height 9
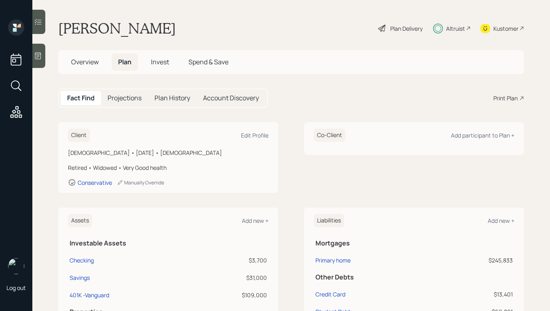
click at [158, 65] on span "Invest" at bounding box center [160, 61] width 18 height 9
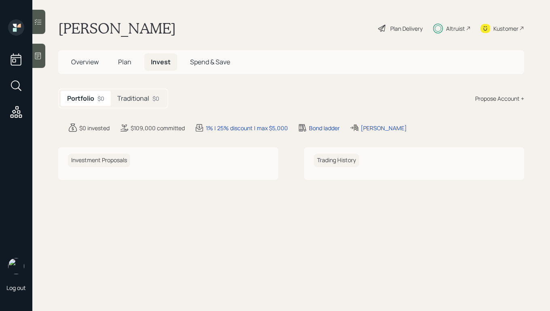
click at [162, 63] on span "Invest" at bounding box center [161, 61] width 20 height 9
click at [368, 129] on div "Speeckaert, Douglas" at bounding box center [384, 128] width 46 height 8
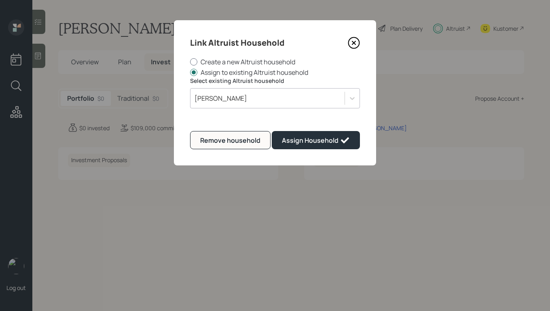
click at [197, 60] on label "Create a new Altruist household" at bounding box center [275, 61] width 170 height 9
click at [190, 62] on input "Create a new Altruist household" at bounding box center [190, 62] width 0 height 0
radio input "true"
radio input "false"
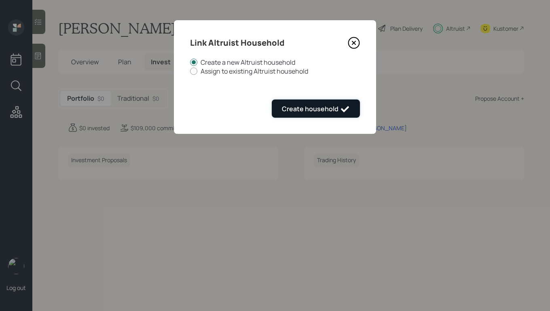
click at [323, 109] on div "Create household" at bounding box center [316, 109] width 68 height 10
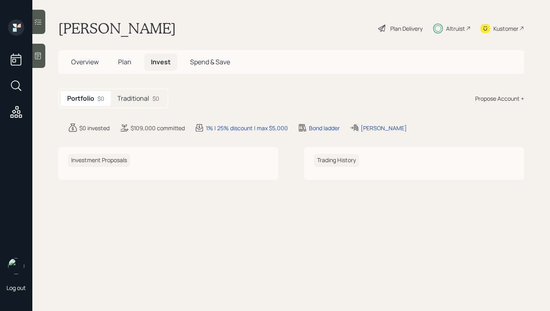
click at [160, 62] on span "Invest" at bounding box center [161, 61] width 20 height 9
click at [159, 61] on span "Invest" at bounding box center [161, 61] width 20 height 9
click at [376, 127] on div "[PERSON_NAME]" at bounding box center [384, 128] width 46 height 8
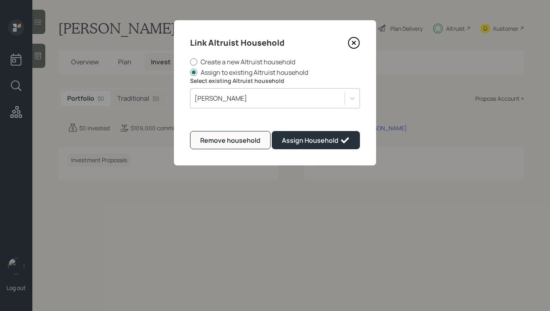
click at [197, 61] on label "Create a new Altruist household" at bounding box center [275, 61] width 170 height 9
click at [190, 62] on input "Create a new Altruist household" at bounding box center [190, 62] width 0 height 0
radio input "true"
radio input "false"
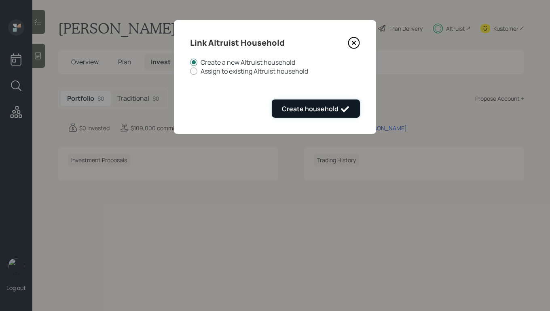
click at [314, 108] on div "Create household" at bounding box center [316, 109] width 68 height 10
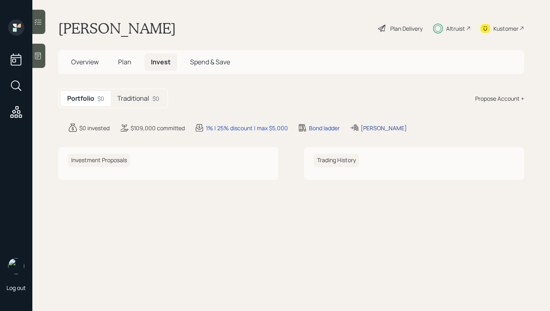
click at [364, 130] on div "[PERSON_NAME]" at bounding box center [384, 128] width 46 height 8
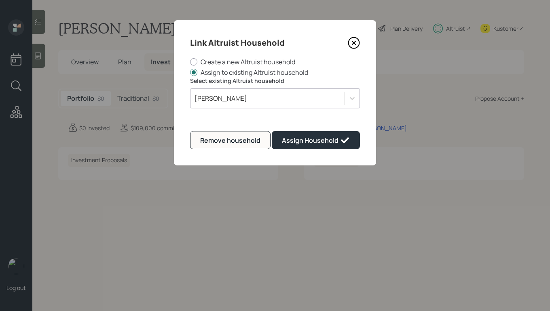
click at [357, 40] on icon at bounding box center [354, 43] width 12 height 12
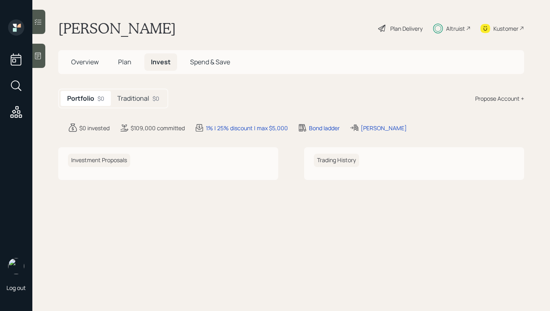
click at [129, 63] on span "Plan" at bounding box center [124, 61] width 13 height 9
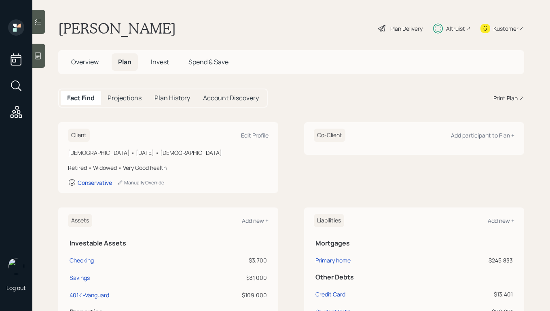
click at [397, 28] on div "Plan Delivery" at bounding box center [406, 28] width 32 height 8
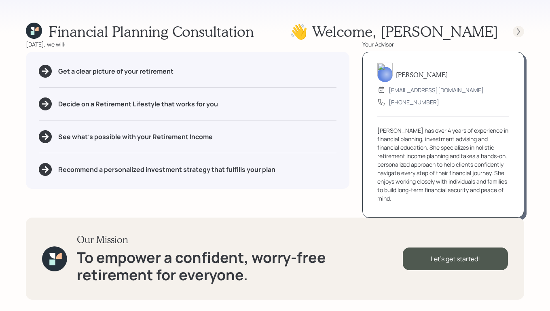
click at [518, 32] on icon at bounding box center [519, 32] width 8 height 8
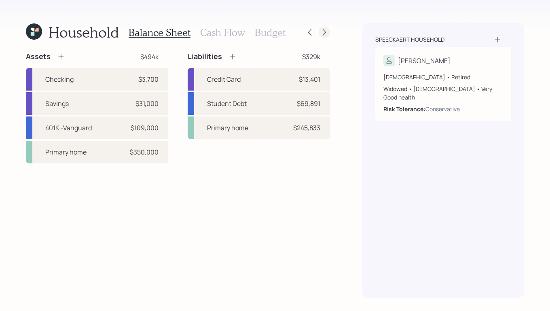
click at [320, 33] on icon at bounding box center [324, 32] width 8 height 8
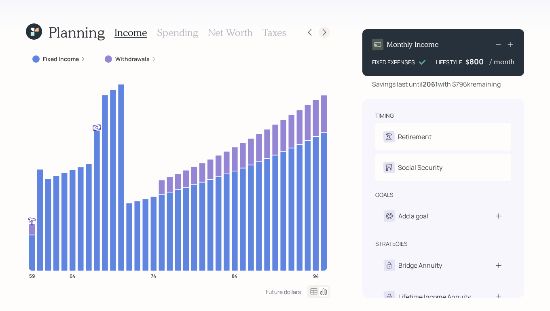
click at [320, 33] on icon at bounding box center [324, 32] width 8 height 8
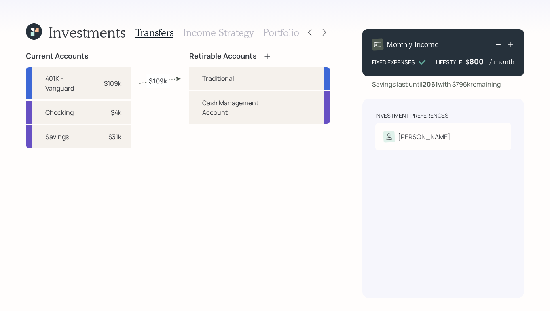
click at [320, 33] on icon at bounding box center [324, 32] width 8 height 8
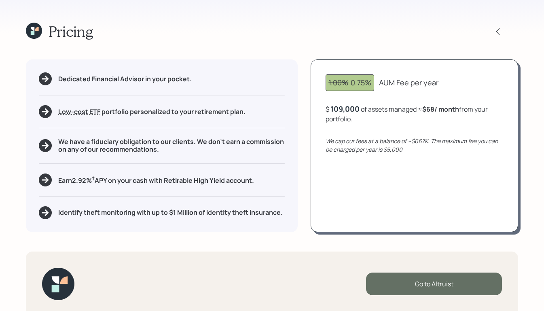
click at [432, 283] on div "Go to Altruist" at bounding box center [434, 284] width 136 height 23
click at [415, 290] on div "Go to Altruist" at bounding box center [434, 284] width 136 height 23
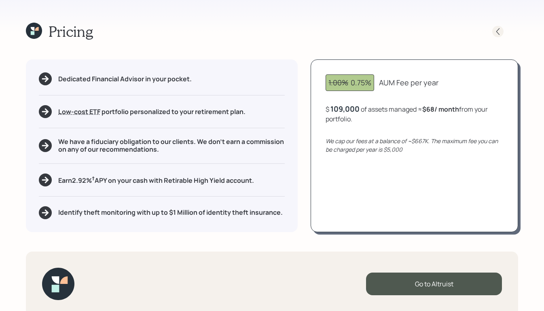
click at [495, 30] on icon at bounding box center [498, 32] width 8 height 8
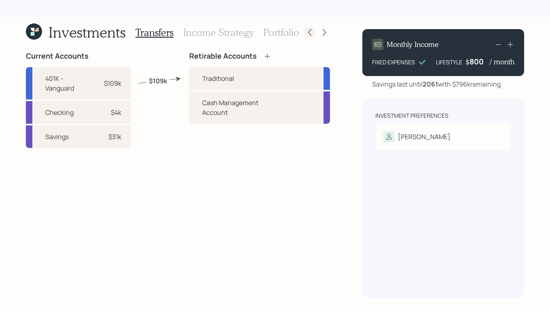
click at [307, 29] on icon at bounding box center [310, 32] width 8 height 8
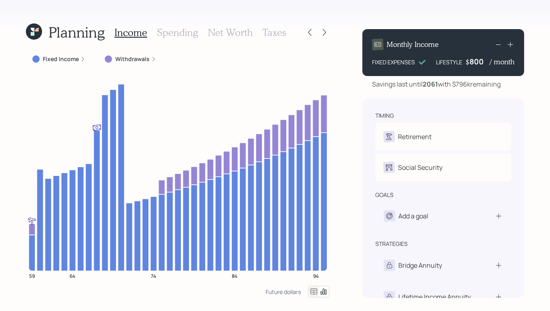
click at [36, 33] on icon at bounding box center [34, 31] width 16 height 16
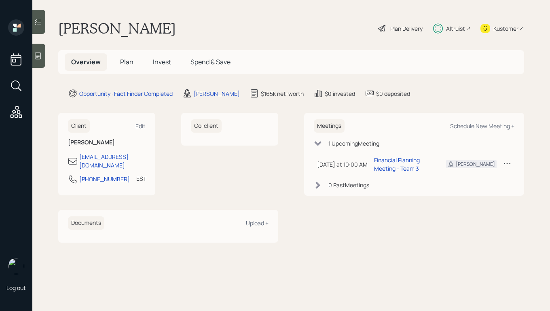
click at [156, 69] on h5 "Invest" at bounding box center [161, 61] width 31 height 17
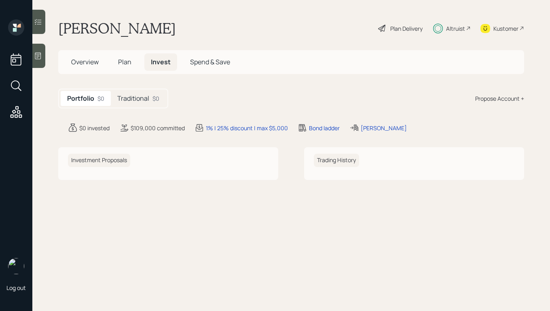
click at [157, 65] on span "Invest" at bounding box center [161, 61] width 20 height 9
click at [127, 66] on span "Plan" at bounding box center [124, 61] width 13 height 9
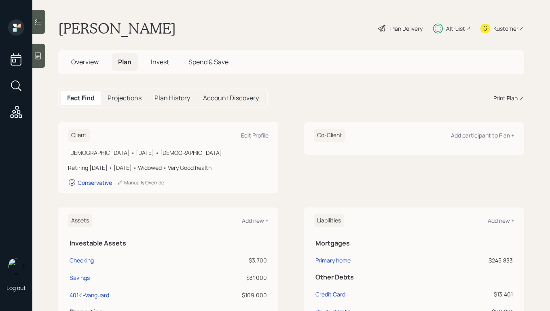
click at [167, 57] on h5 "Invest" at bounding box center [159, 61] width 31 height 17
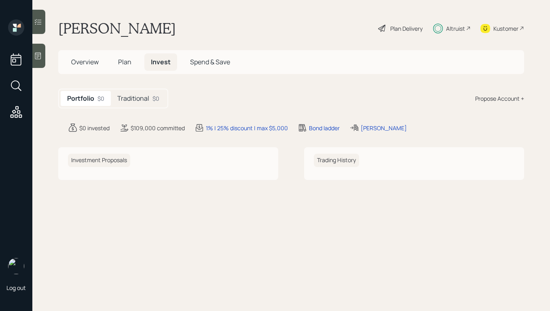
click at [136, 95] on h5 "Traditional" at bounding box center [133, 99] width 32 height 8
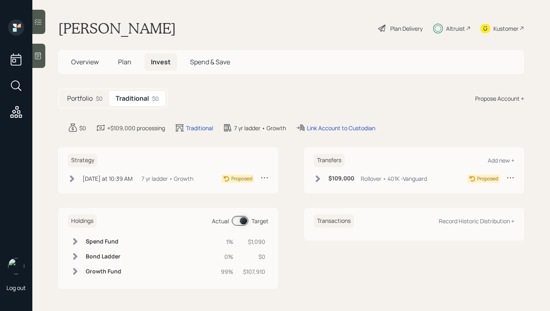
click at [121, 62] on span "Plan" at bounding box center [124, 61] width 13 height 9
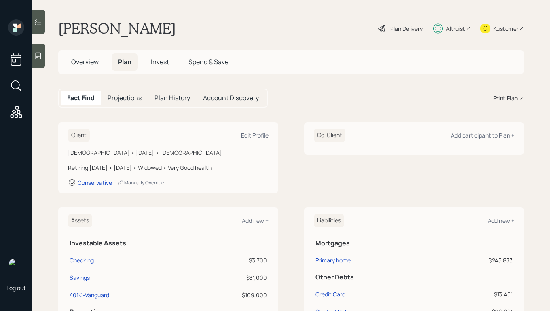
click at [161, 59] on span "Invest" at bounding box center [160, 61] width 18 height 9
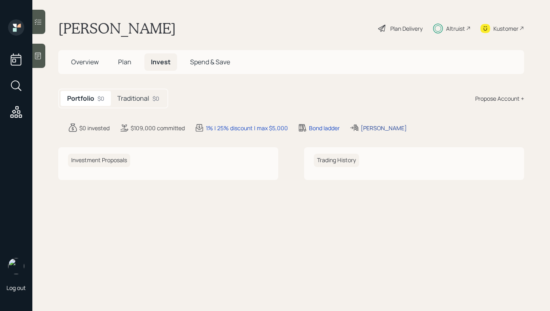
click at [384, 126] on div "[PERSON_NAME]" at bounding box center [384, 128] width 46 height 8
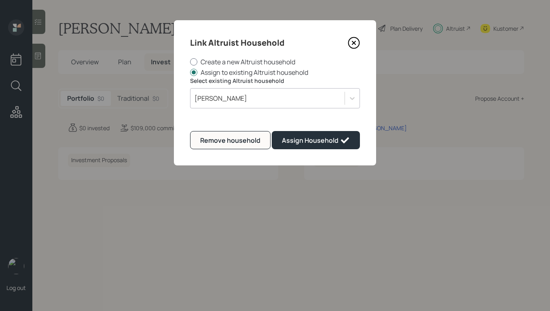
click at [194, 62] on div at bounding box center [193, 61] width 7 height 7
click at [190, 62] on input "Create a new Altruist household" at bounding box center [190, 62] width 0 height 0
radio input "true"
radio input "false"
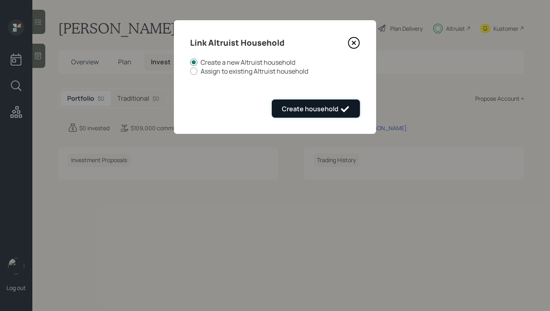
click at [325, 113] on div "Create household" at bounding box center [316, 109] width 68 height 10
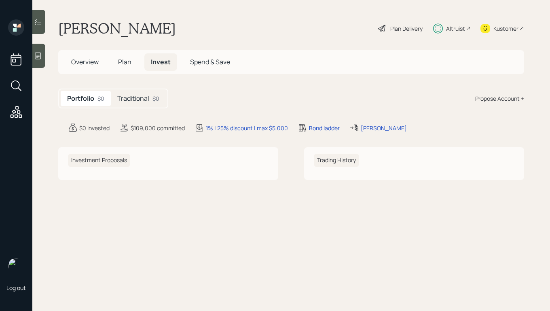
click at [163, 57] on h5 "Invest" at bounding box center [160, 61] width 33 height 17
click at [159, 63] on span "Invest" at bounding box center [161, 61] width 20 height 9
click at [399, 30] on div "Plan Delivery" at bounding box center [406, 28] width 32 height 8
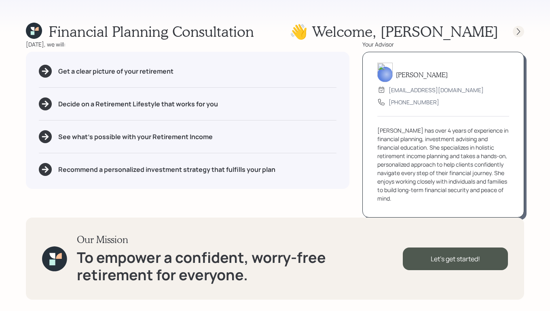
click at [516, 31] on icon at bounding box center [519, 32] width 8 height 8
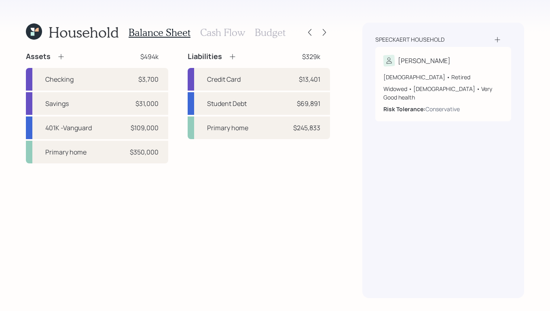
click at [516, 31] on div "Speeckaert household Douglas 59 years old • Retired Widowed • Male • Very Good …" at bounding box center [443, 160] width 162 height 275
click at [323, 34] on icon at bounding box center [324, 32] width 8 height 8
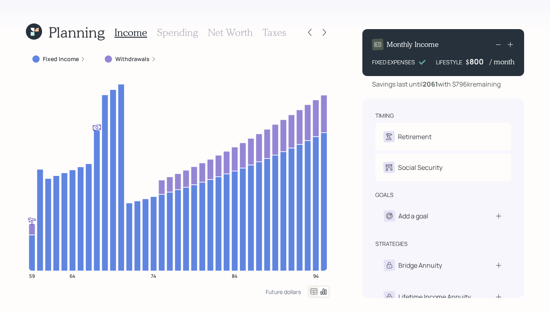
click at [323, 34] on icon at bounding box center [324, 32] width 8 height 8
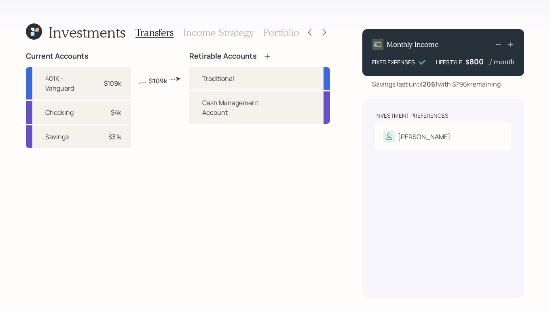
click at [323, 34] on icon at bounding box center [324, 32] width 8 height 8
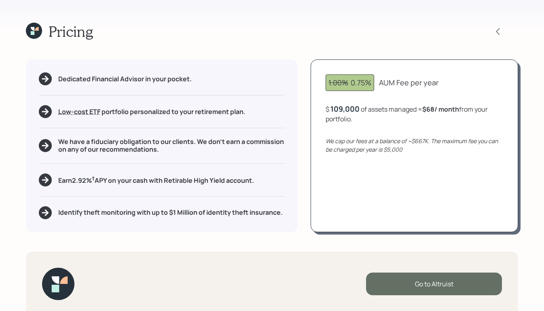
click at [424, 284] on div "Go to Altruist" at bounding box center [434, 284] width 136 height 23
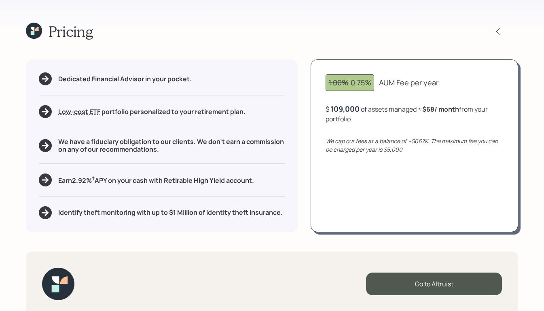
click at [42, 31] on div "Pricing" at bounding box center [59, 31] width 67 height 17
click at [40, 30] on icon at bounding box center [34, 31] width 16 height 16
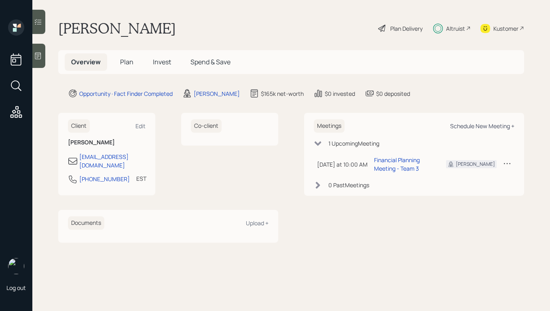
click at [472, 127] on div "Schedule New Meeting +" at bounding box center [482, 126] width 64 height 8
select select "b1d8ea90-abcc-42aa-86cc-4f33a132aacc"
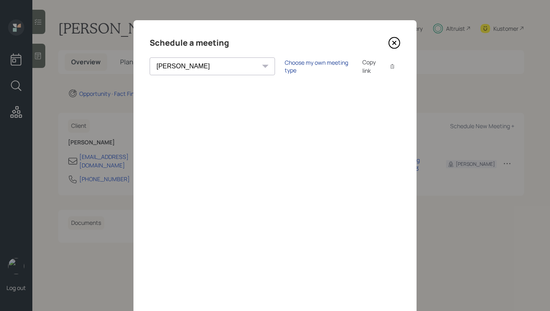
click at [285, 63] on div "Choose my own meeting type" at bounding box center [319, 66] width 68 height 15
click at [394, 43] on icon at bounding box center [394, 43] width 12 height 12
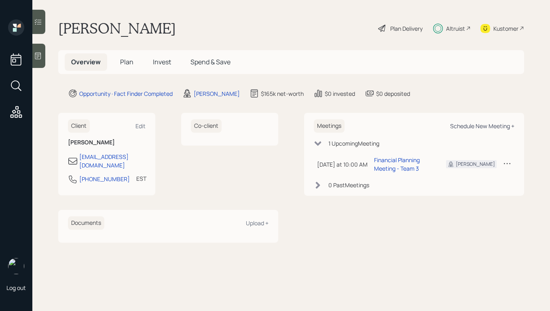
click at [463, 128] on div "Schedule New Meeting +" at bounding box center [482, 126] width 64 height 8
select select "b1d8ea90-abcc-42aa-86cc-4f33a132aacc"
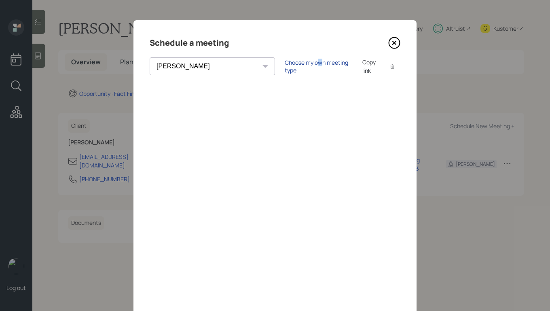
click at [285, 64] on div "Choose my own meeting type" at bounding box center [319, 66] width 68 height 15
click at [391, 40] on icon at bounding box center [394, 43] width 12 height 12
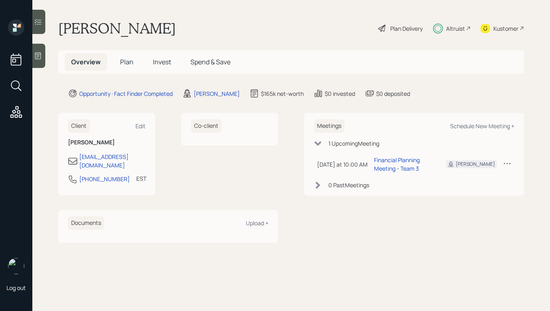
click at [132, 64] on span "Plan" at bounding box center [126, 61] width 13 height 9
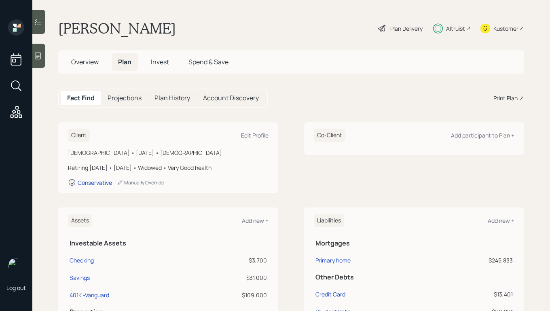
click at [493, 99] on div "Print Plan" at bounding box center [505, 98] width 24 height 8
